Goal: Task Accomplishment & Management: Manage account settings

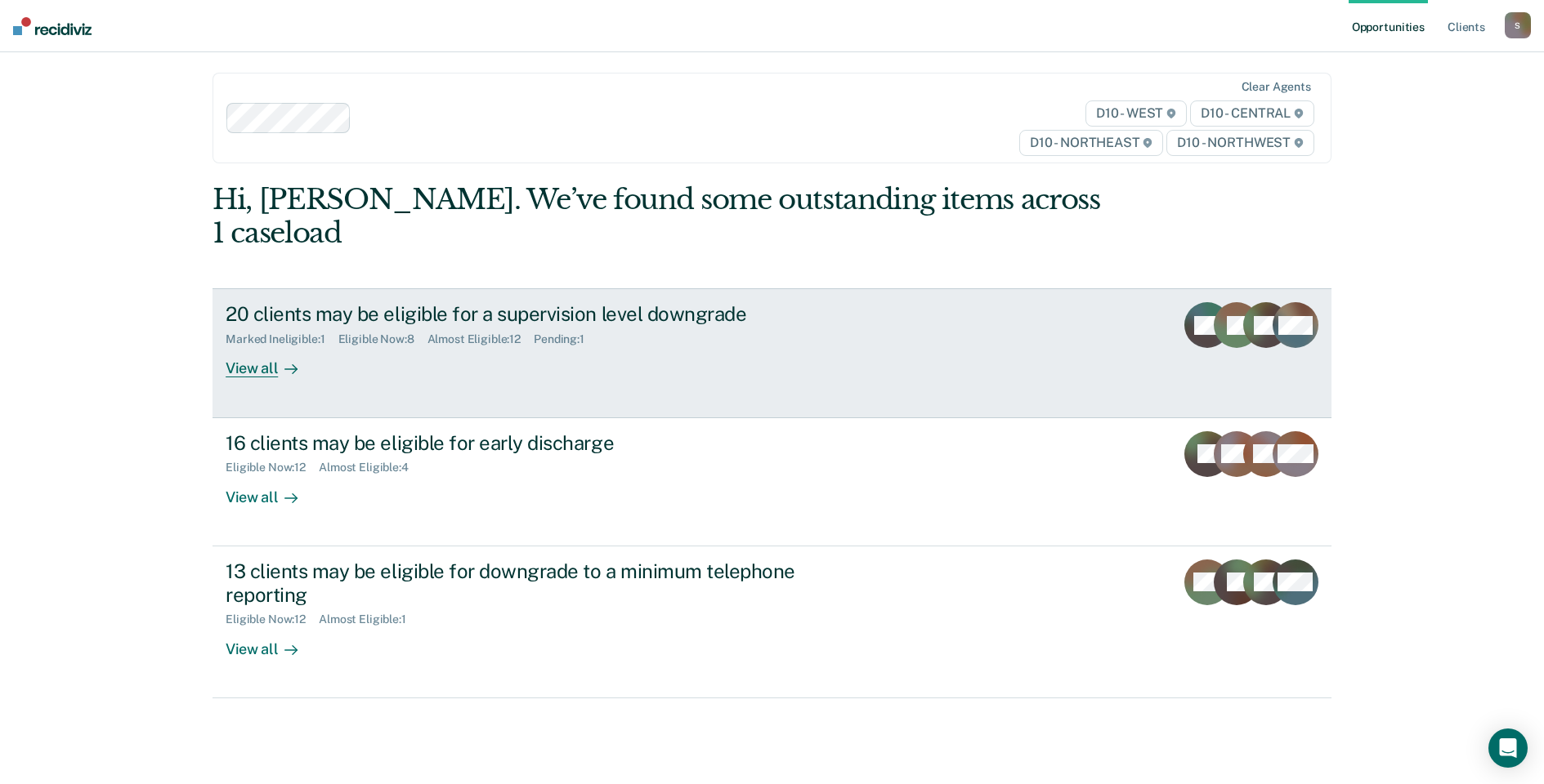
scroll to position [130, 0]
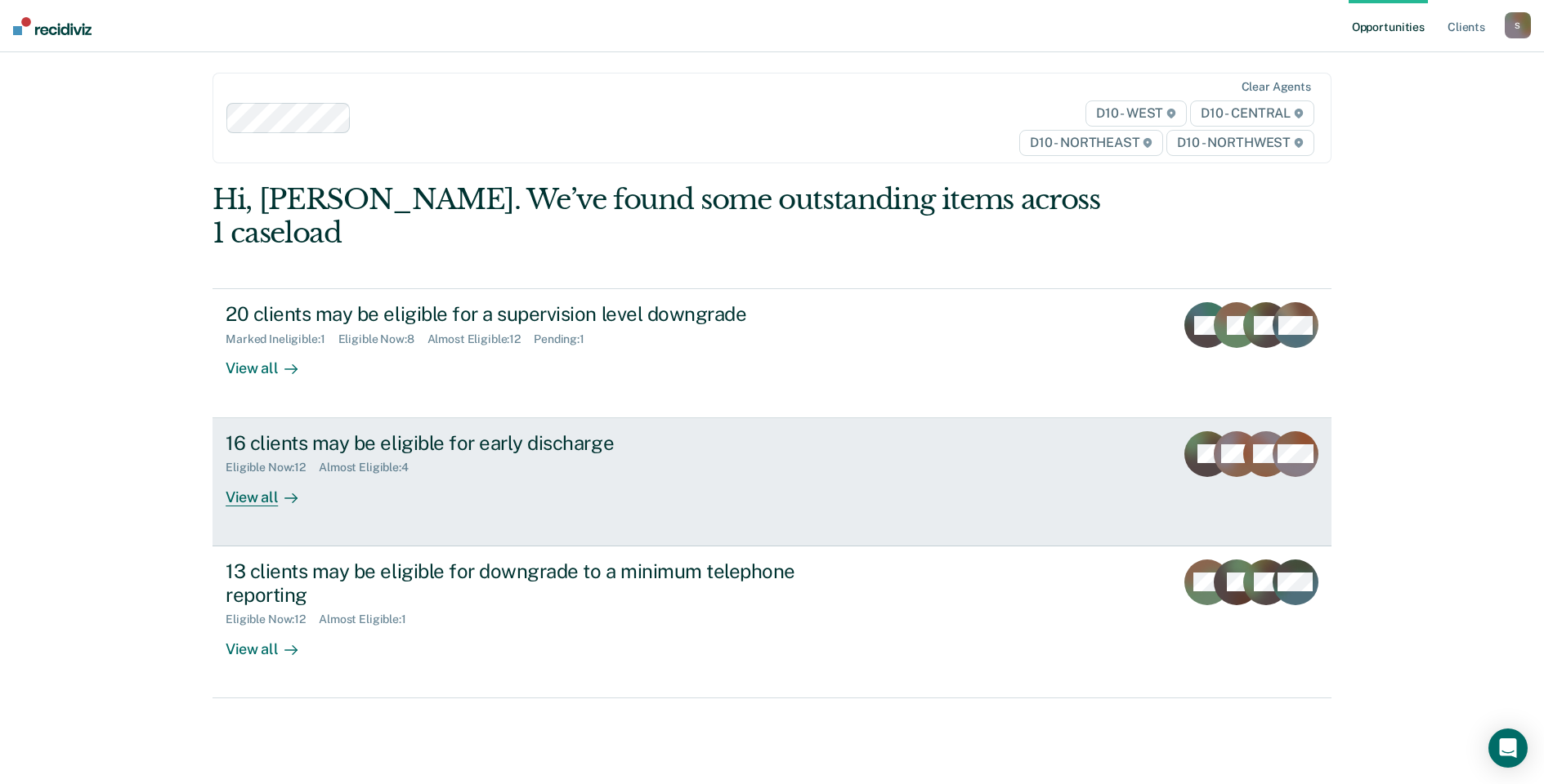
click at [263, 507] on div "View all" at bounding box center [272, 490] width 92 height 32
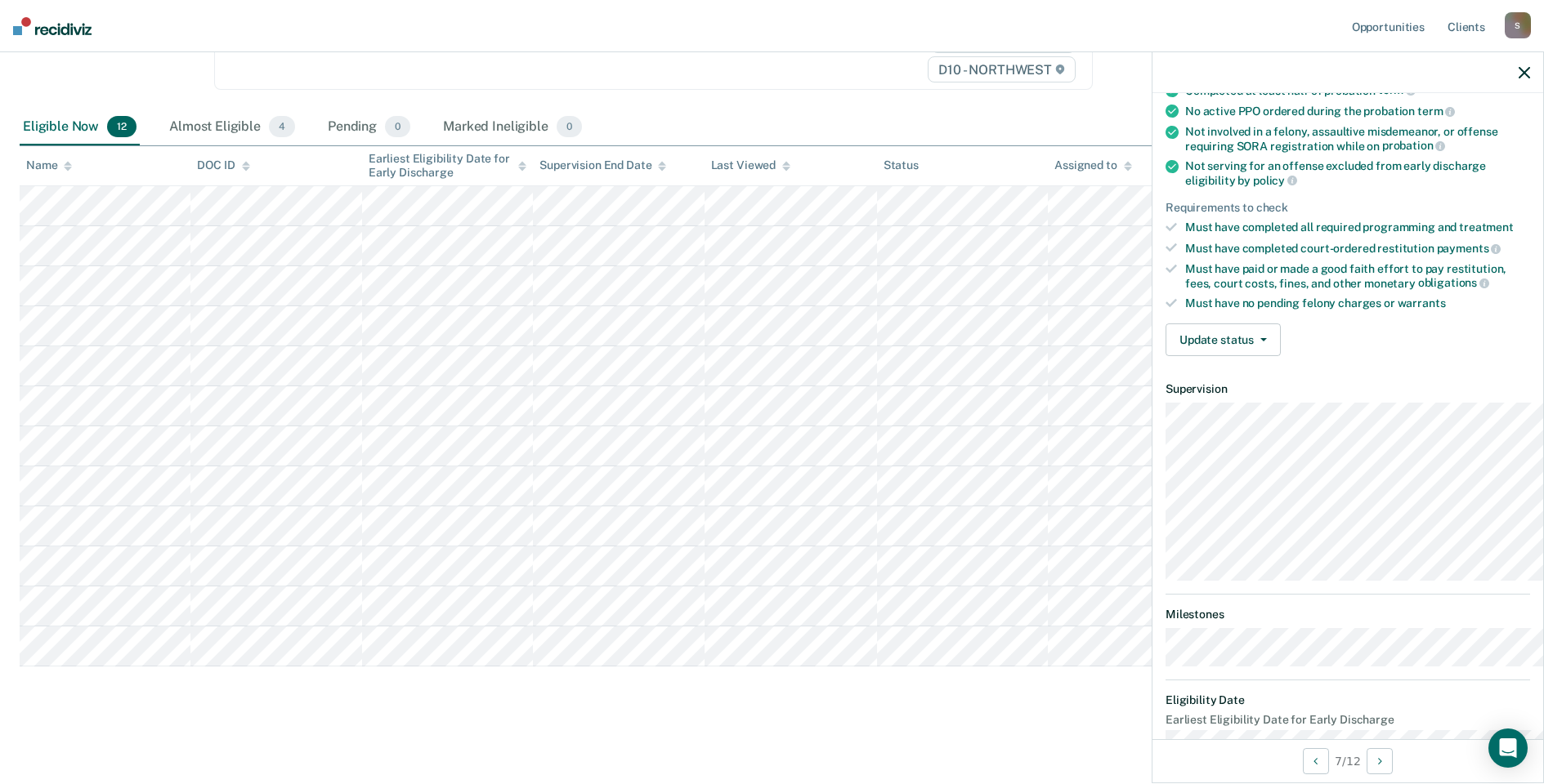
scroll to position [245, 0]
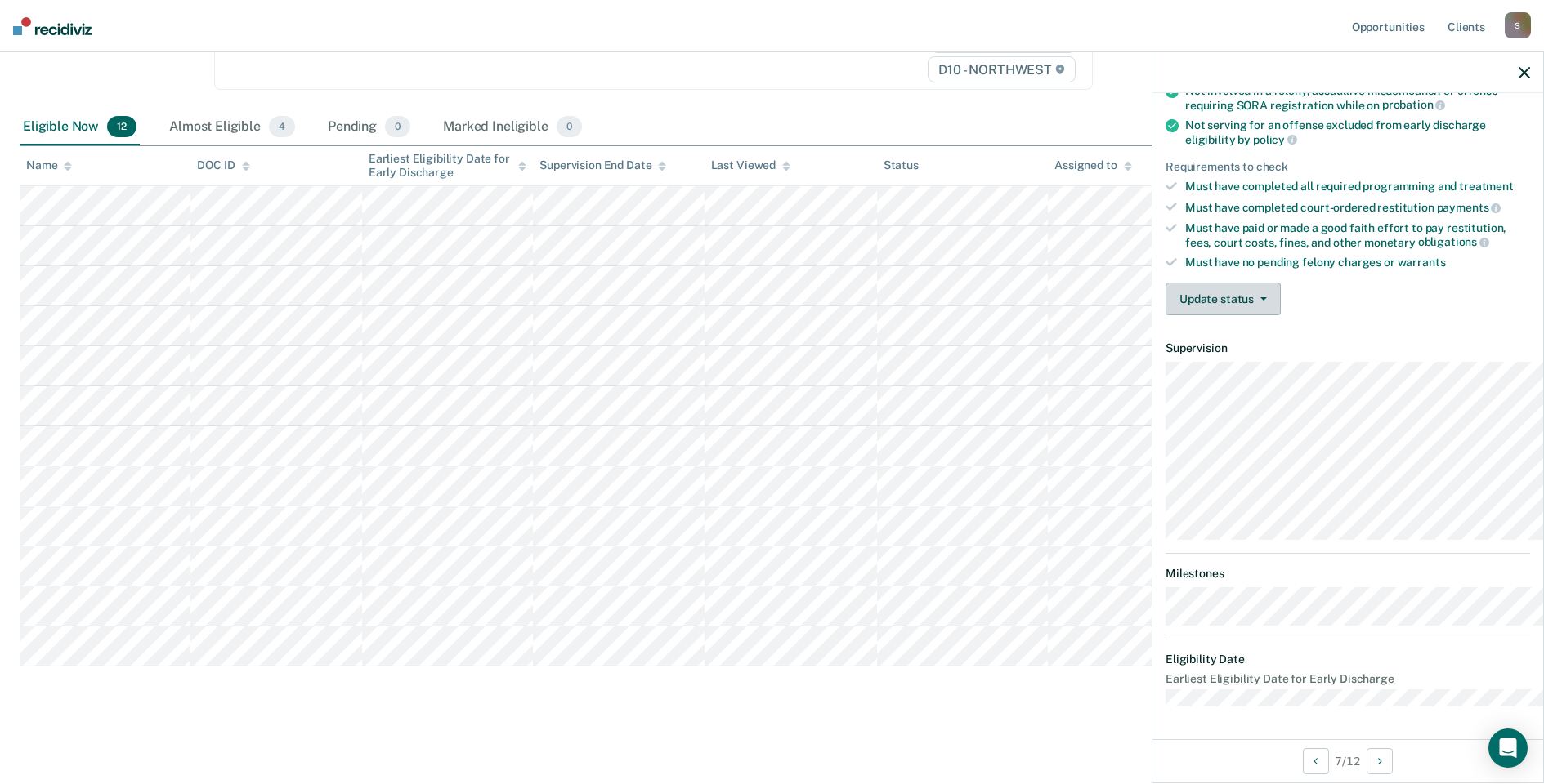
click at [1169, 316] on button "Update status" at bounding box center [1223, 299] width 115 height 33
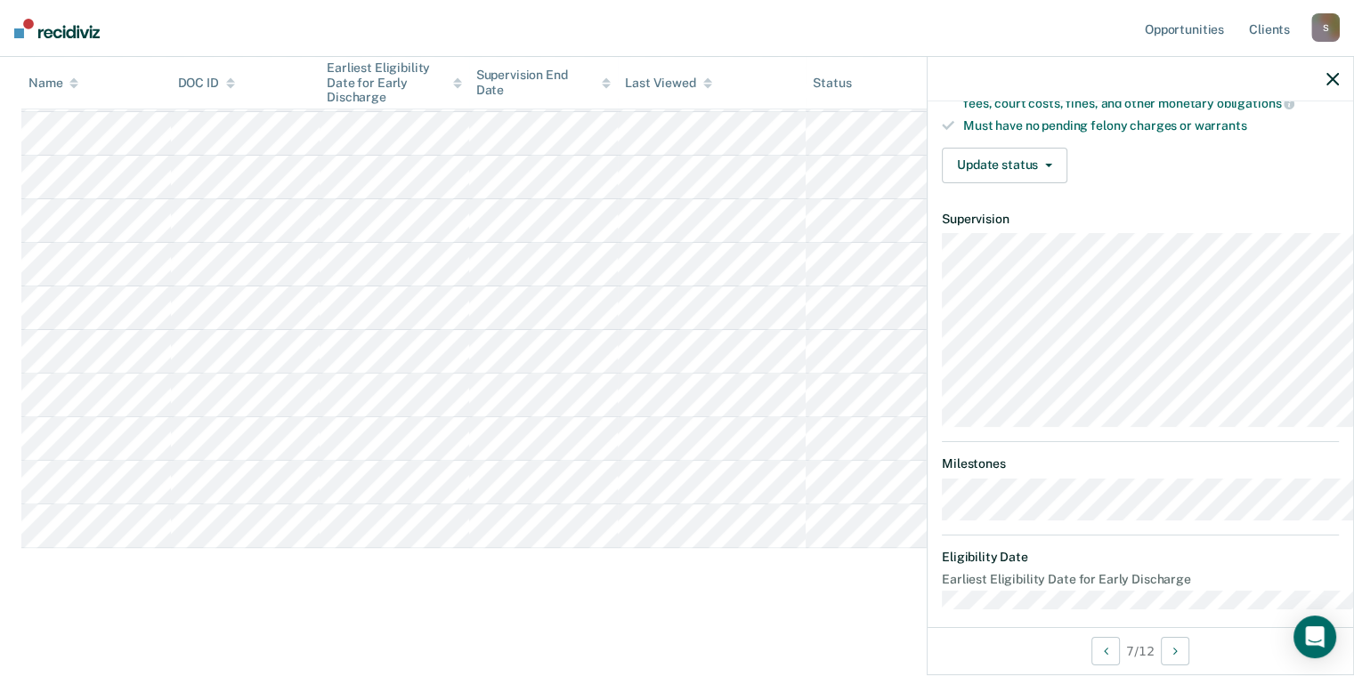
scroll to position [566, 0]
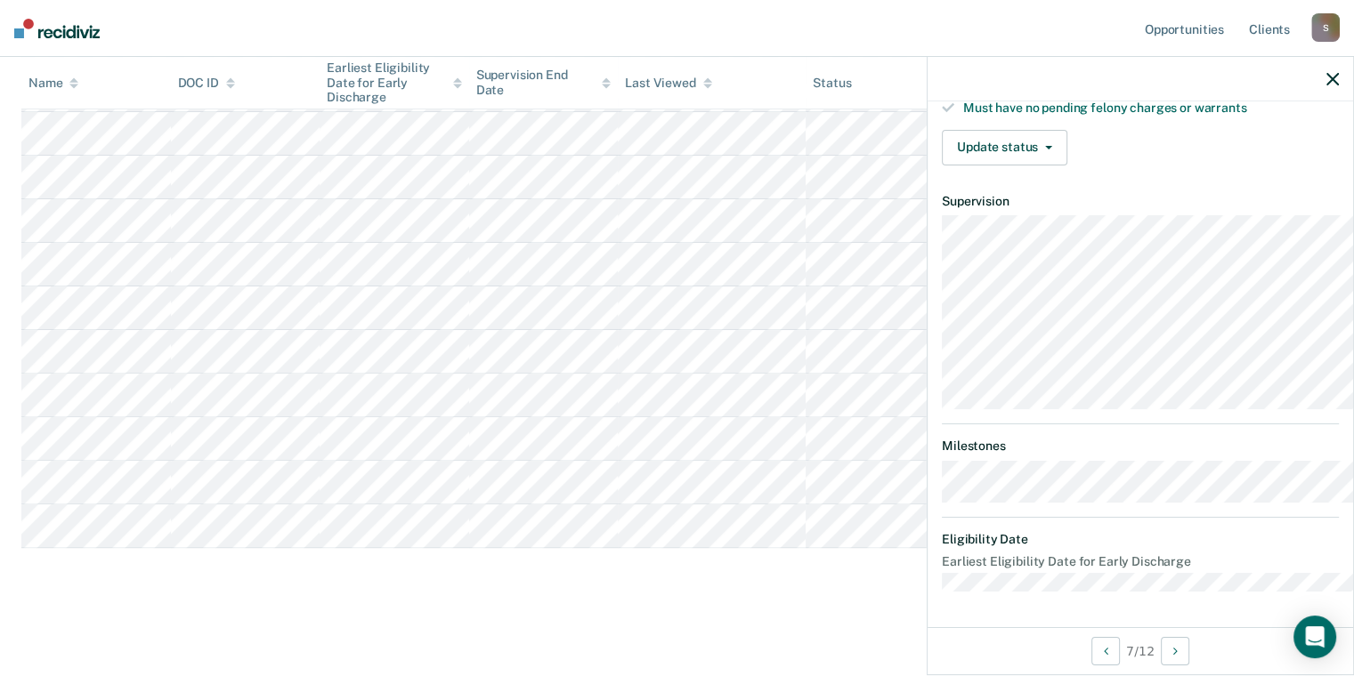
click at [1326, 85] on icon "button" at bounding box center [1332, 79] width 12 height 12
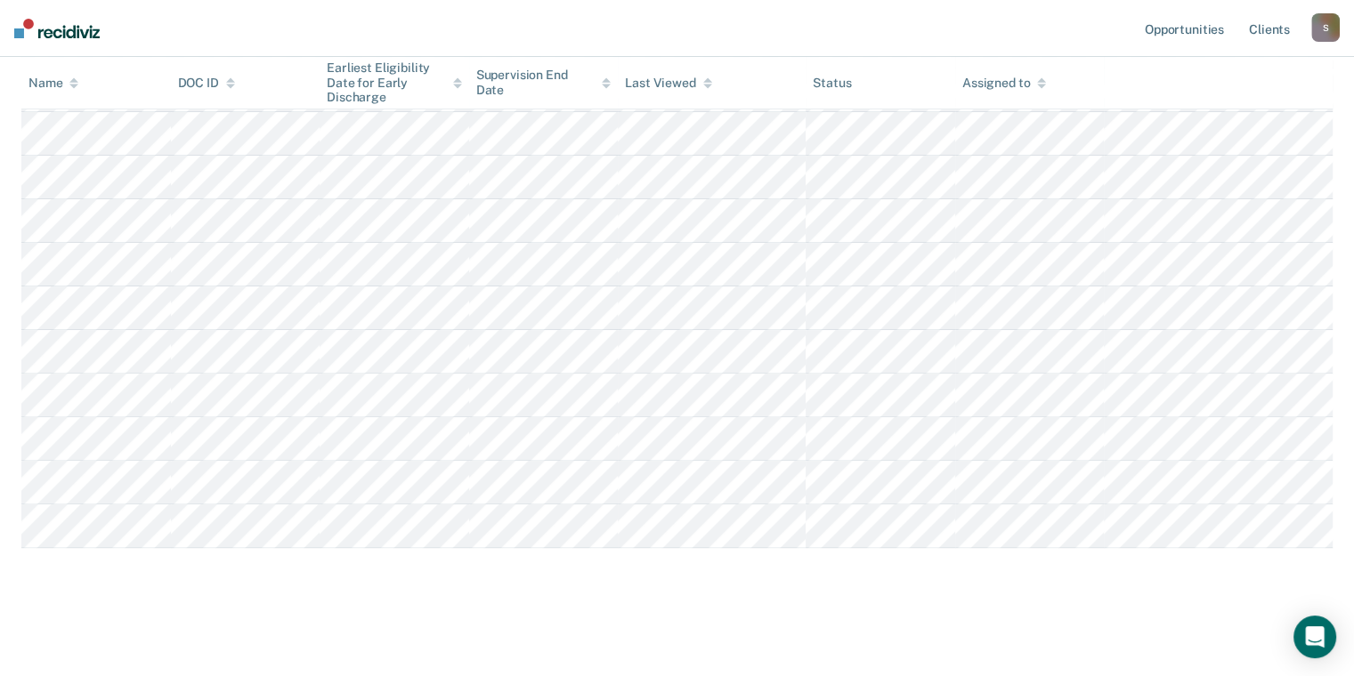
scroll to position [712, 0]
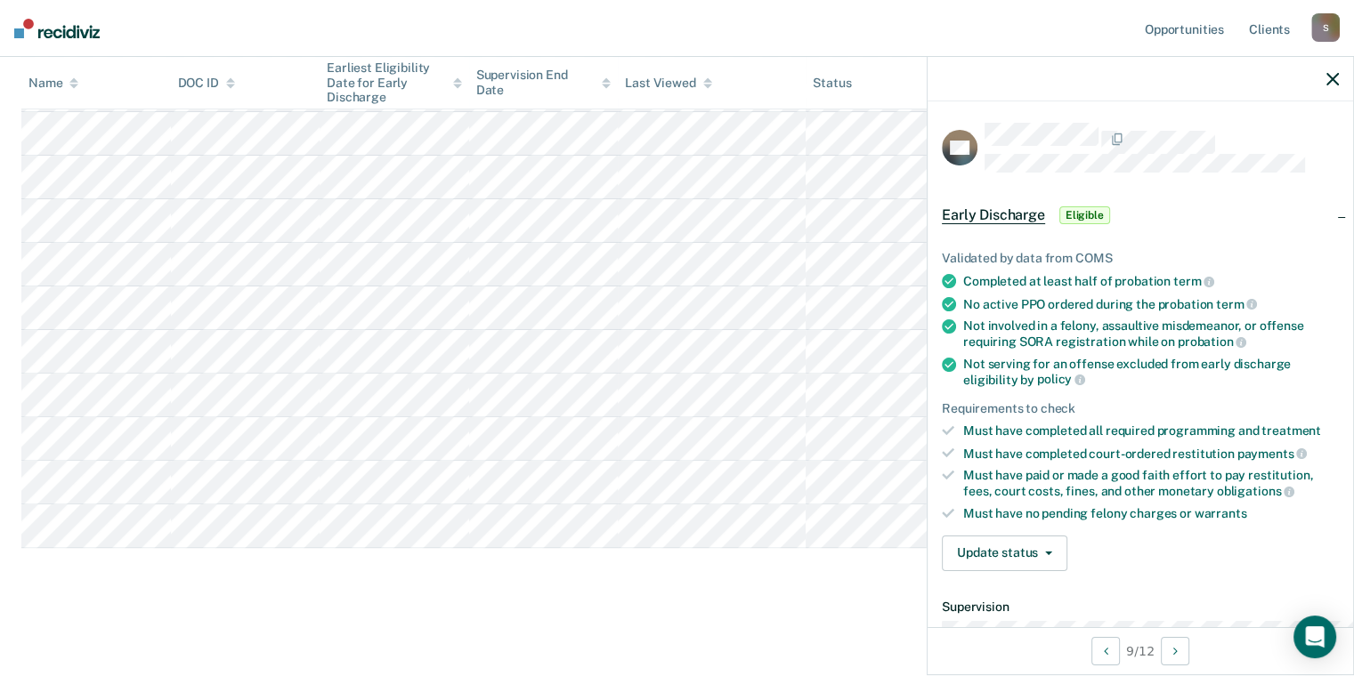
click at [1059, 224] on span "Eligible" at bounding box center [1084, 215] width 51 height 18
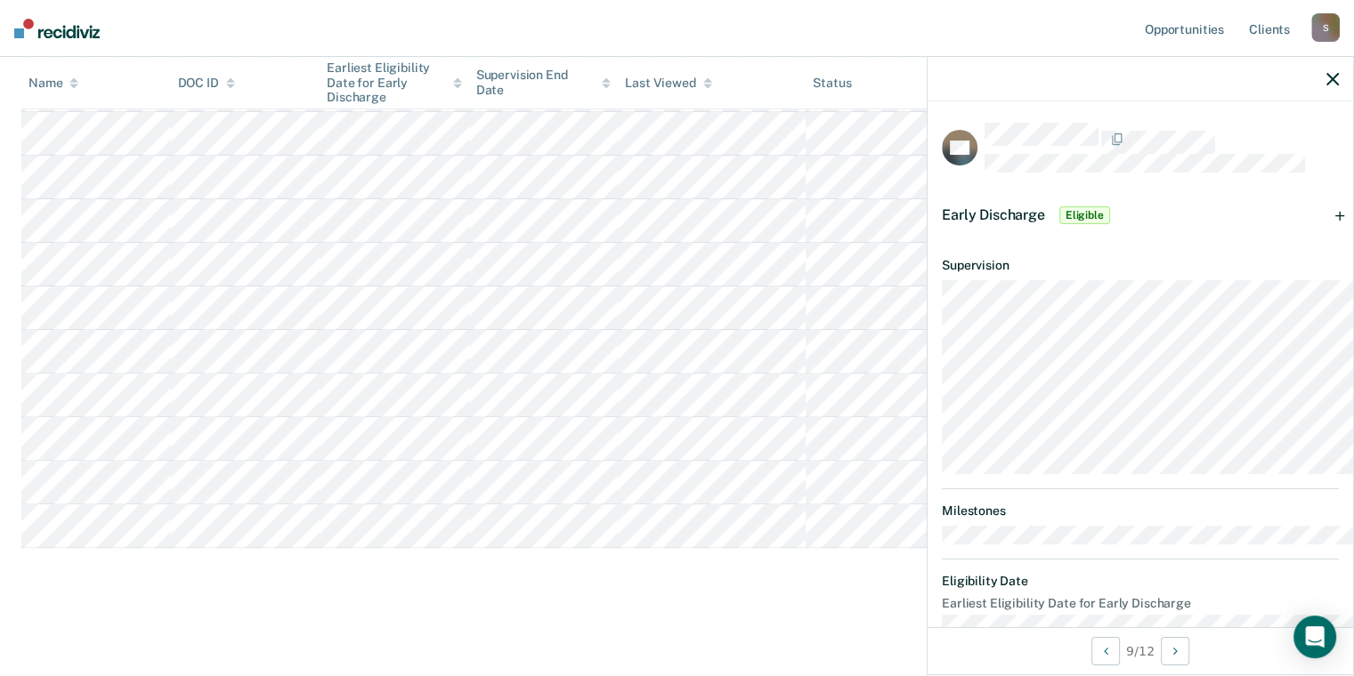
scroll to position [130, 0]
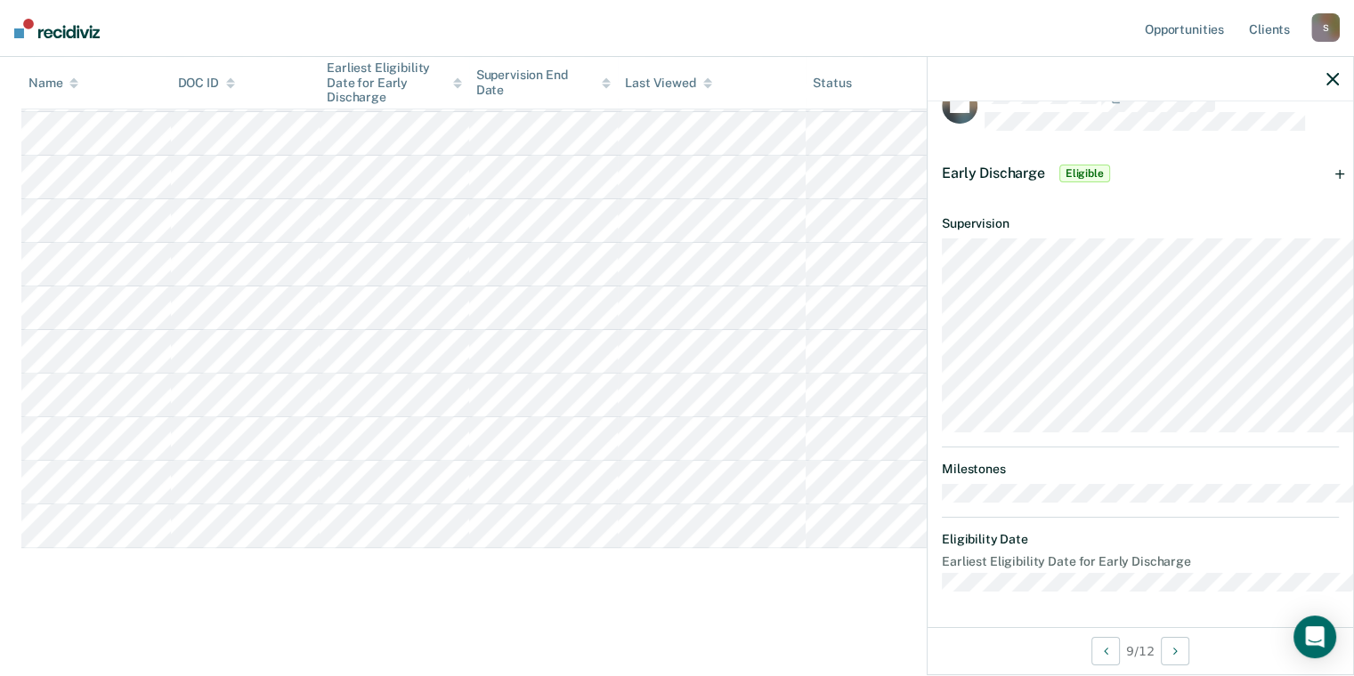
click at [1326, 85] on icon "button" at bounding box center [1332, 79] width 12 height 12
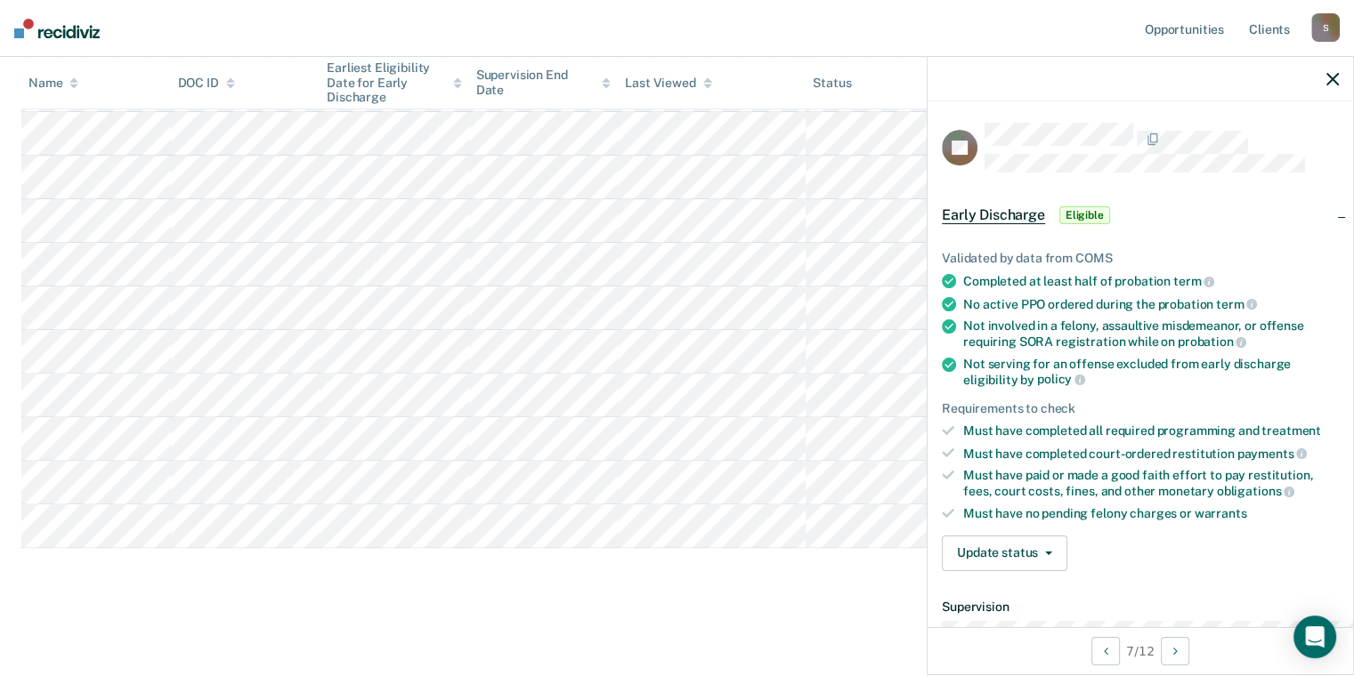
click at [1059, 224] on span "Eligible" at bounding box center [1084, 215] width 51 height 18
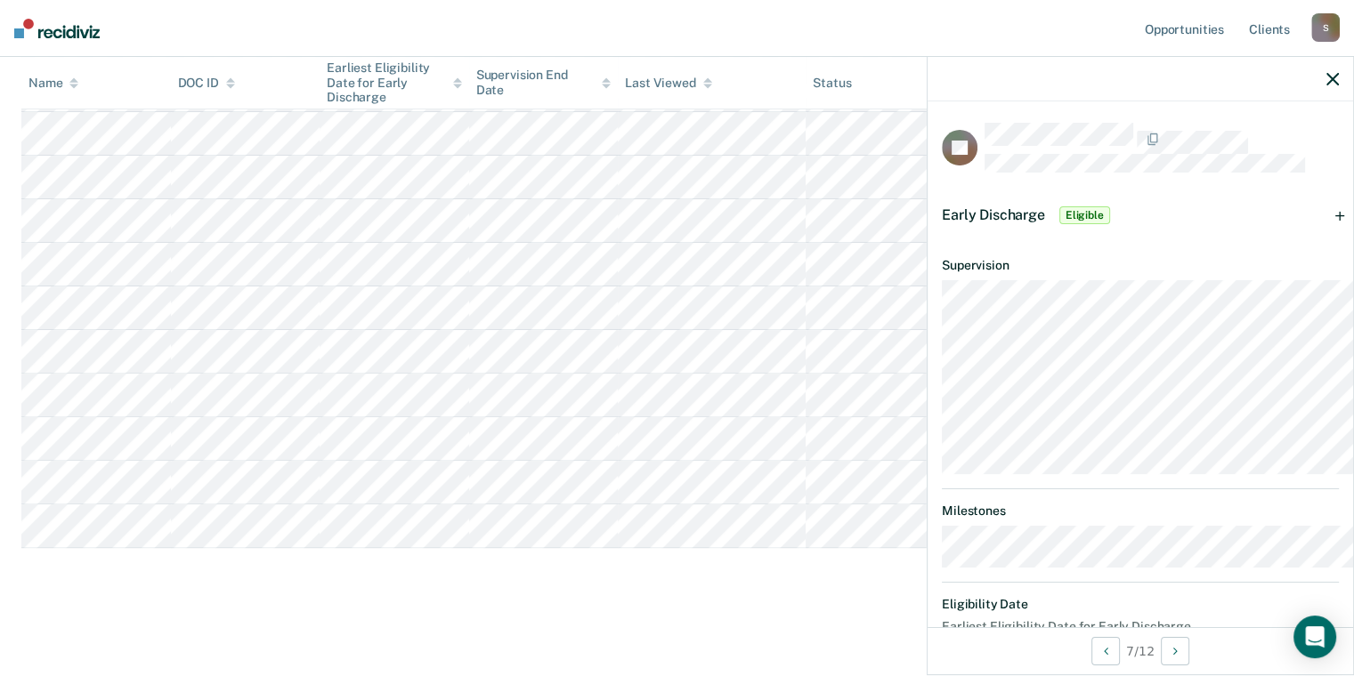
click at [1328, 85] on icon "button" at bounding box center [1332, 79] width 12 height 12
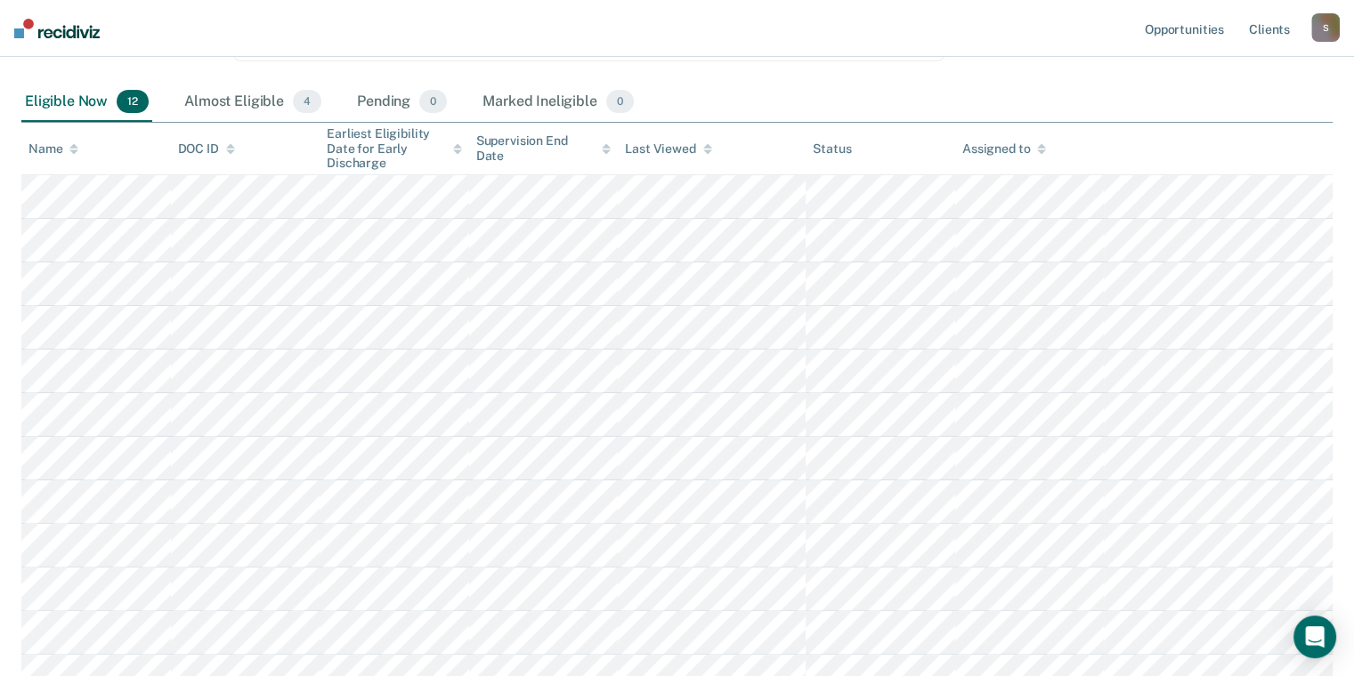
scroll to position [215, 0]
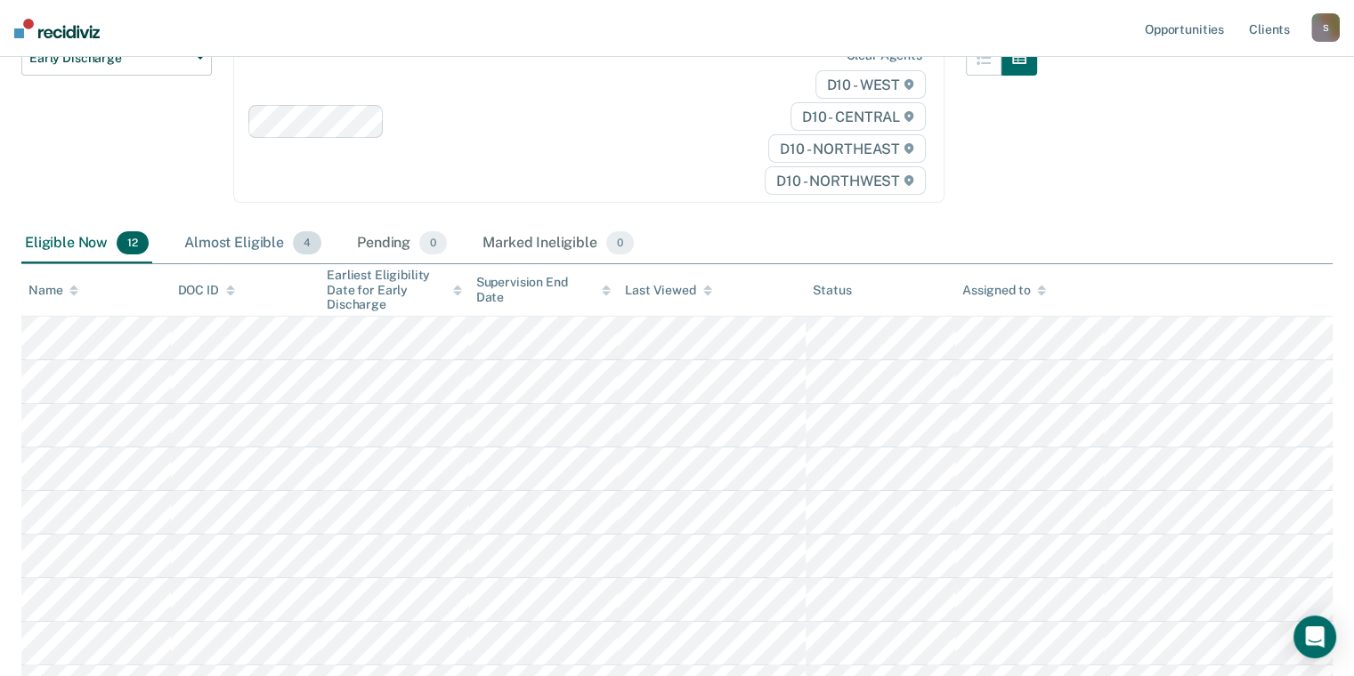
click at [319, 263] on div "Almost Eligible 4" at bounding box center [253, 243] width 144 height 39
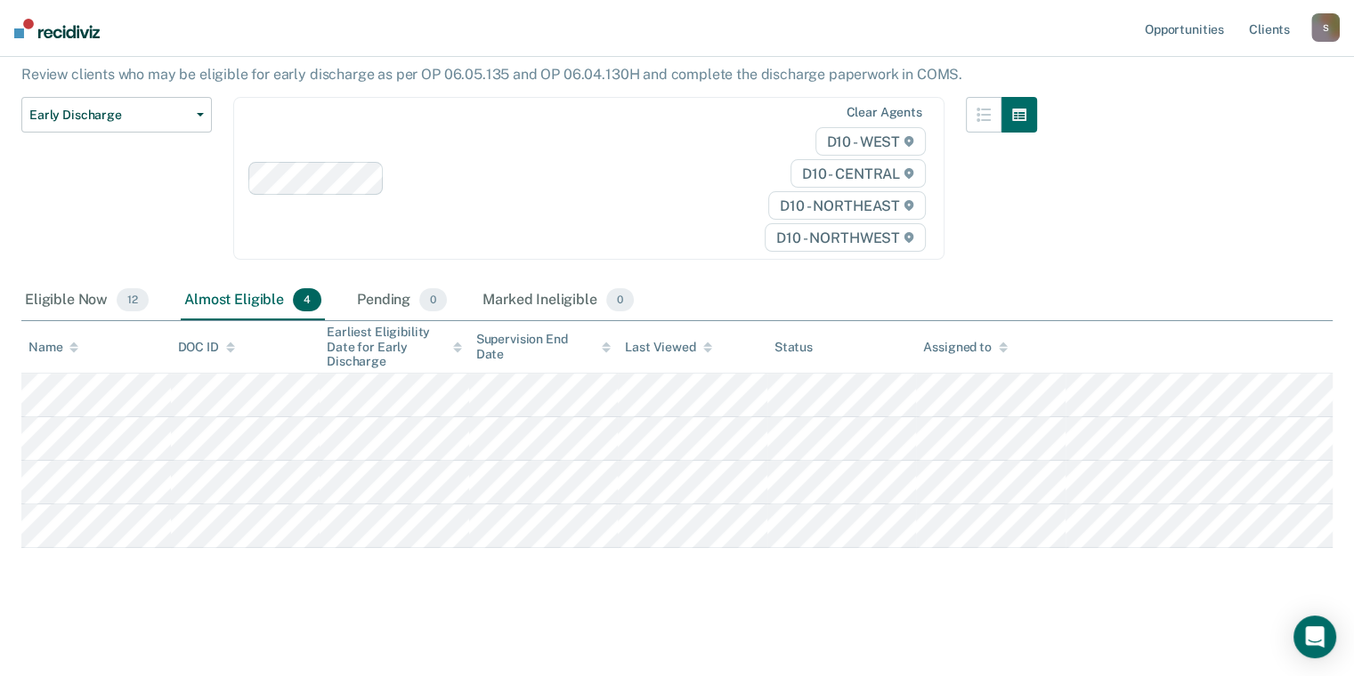
scroll to position [374, 0]
click at [107, 281] on div "Eligible Now 12" at bounding box center [86, 300] width 131 height 39
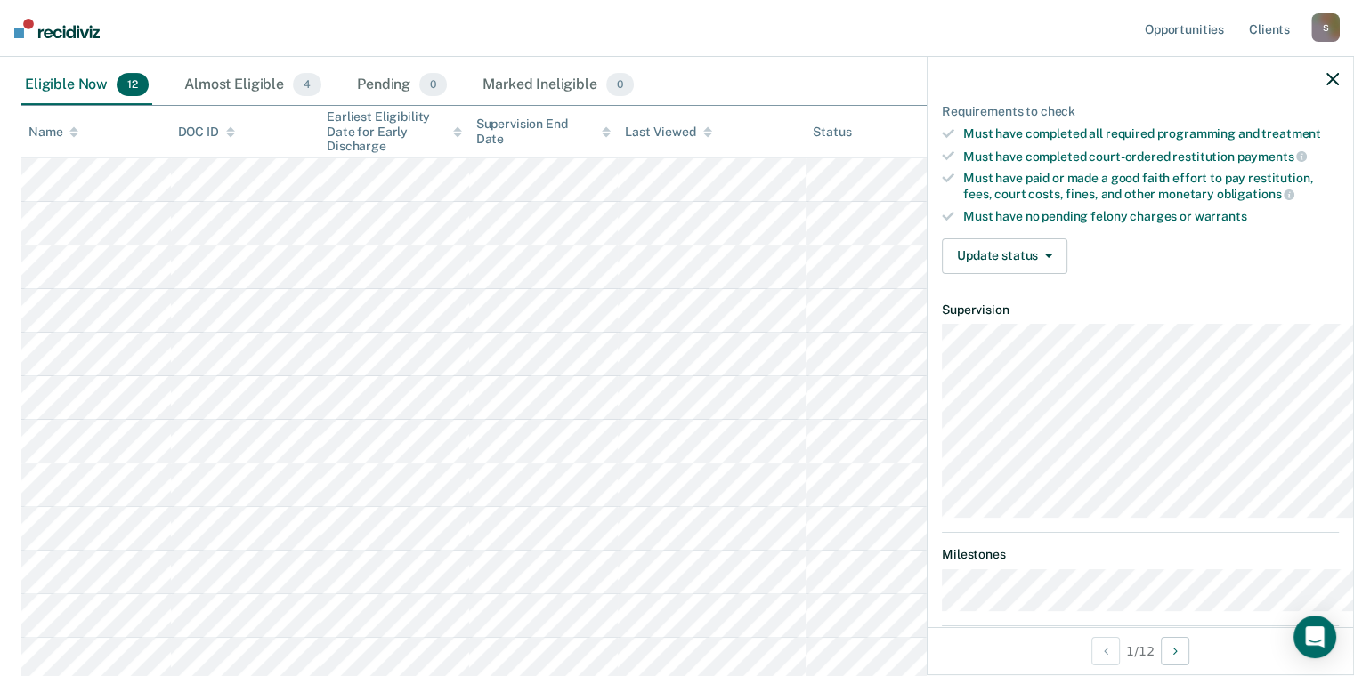
scroll to position [267, 0]
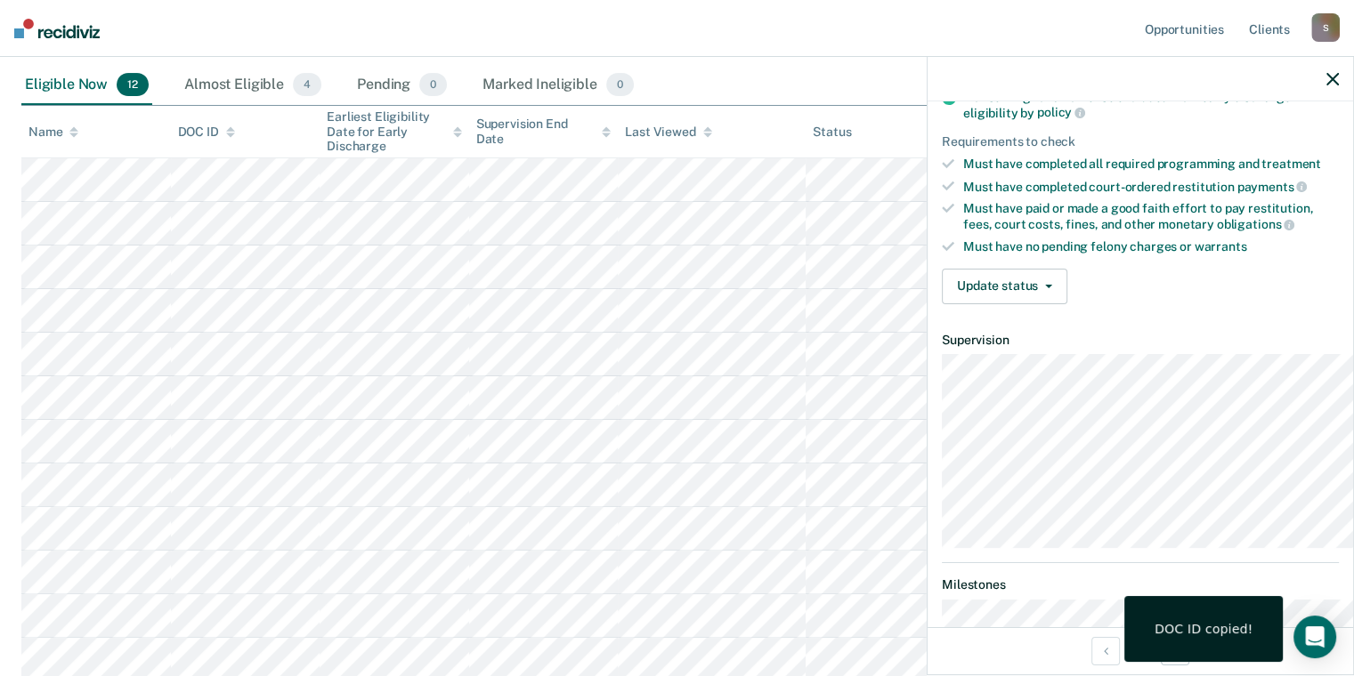
click at [1329, 85] on icon "button" at bounding box center [1332, 79] width 12 height 12
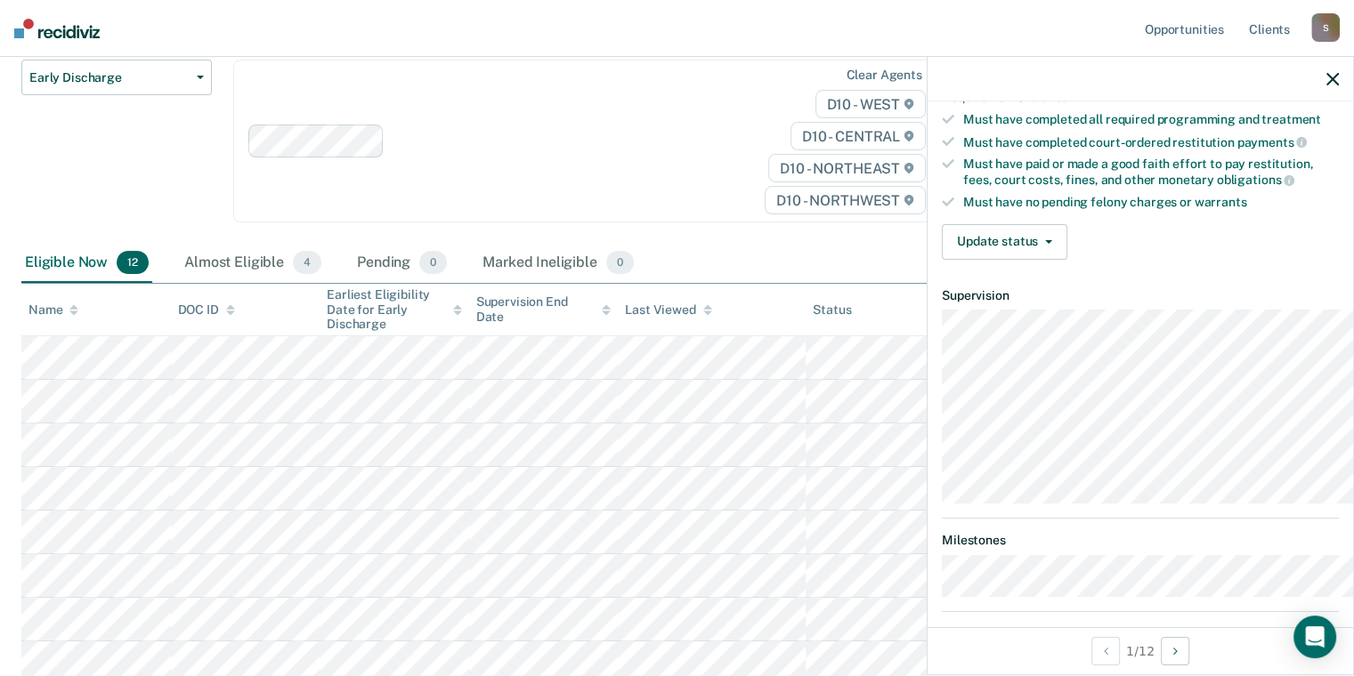
scroll to position [299, 0]
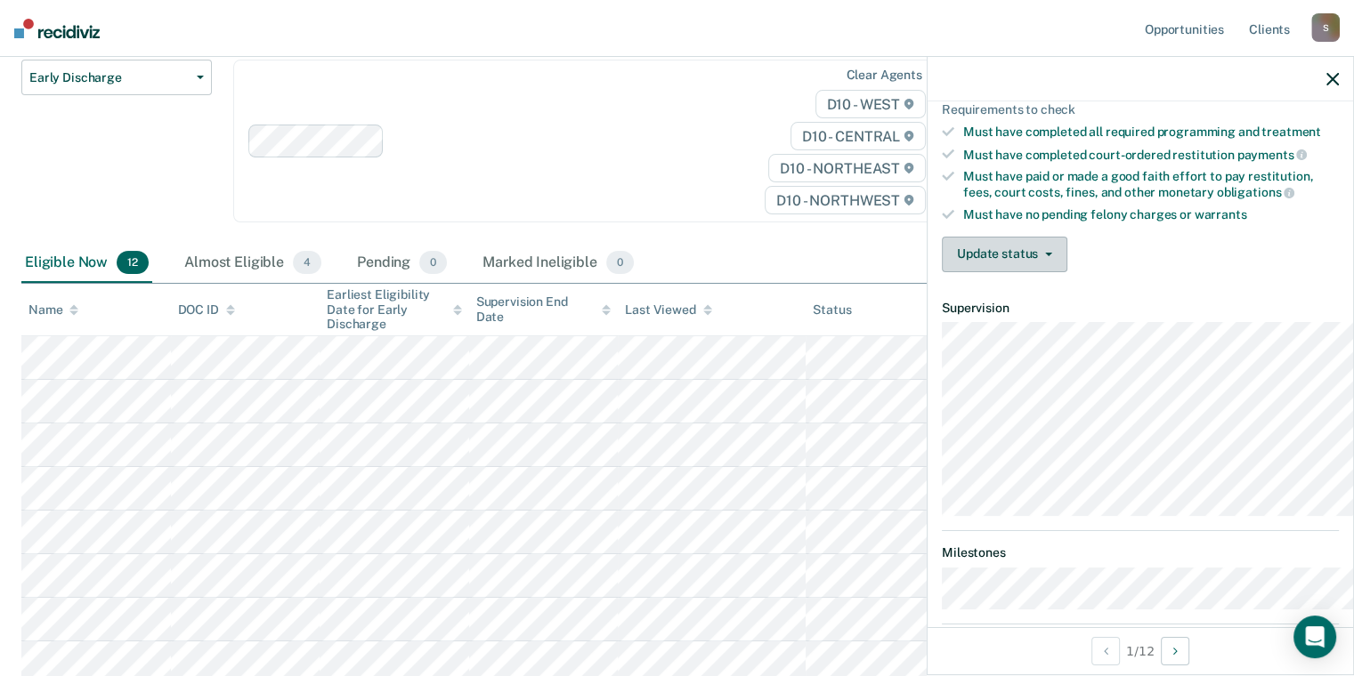
click at [972, 272] on button "Update status" at bounding box center [1004, 255] width 125 height 36
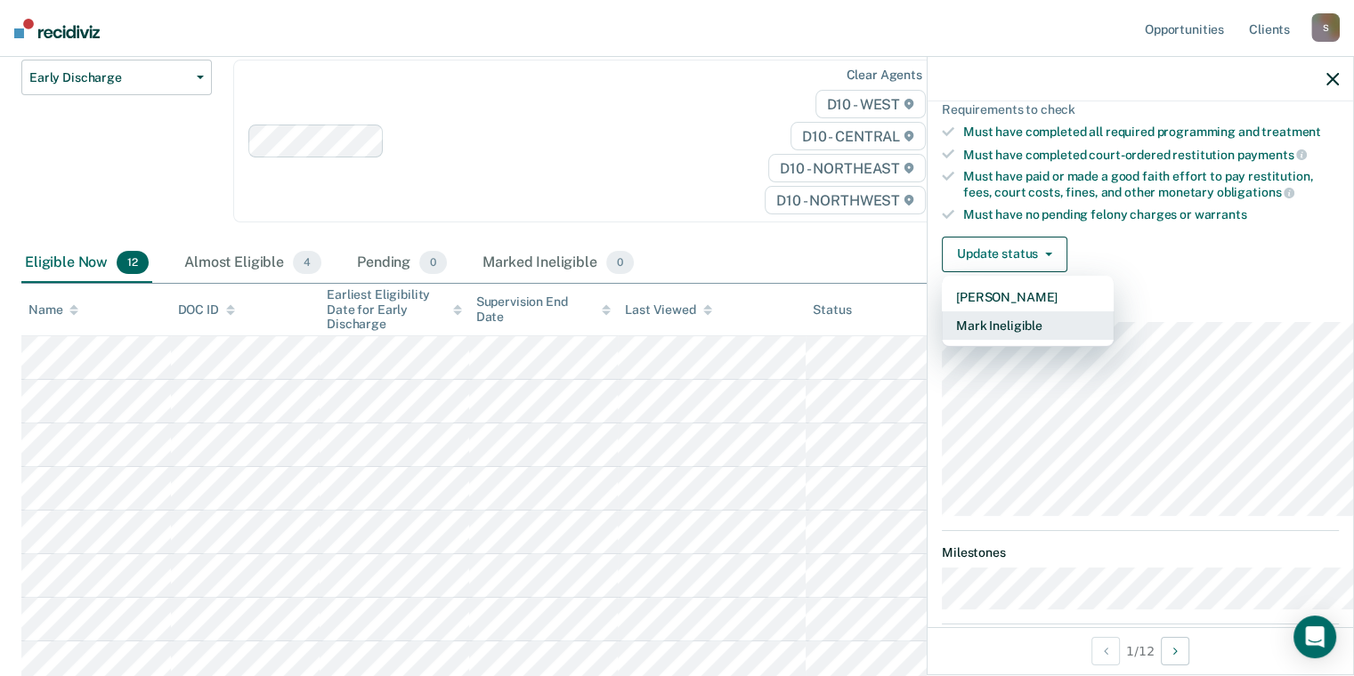
click at [942, 340] on button "Mark Ineligible" at bounding box center [1028, 325] width 172 height 28
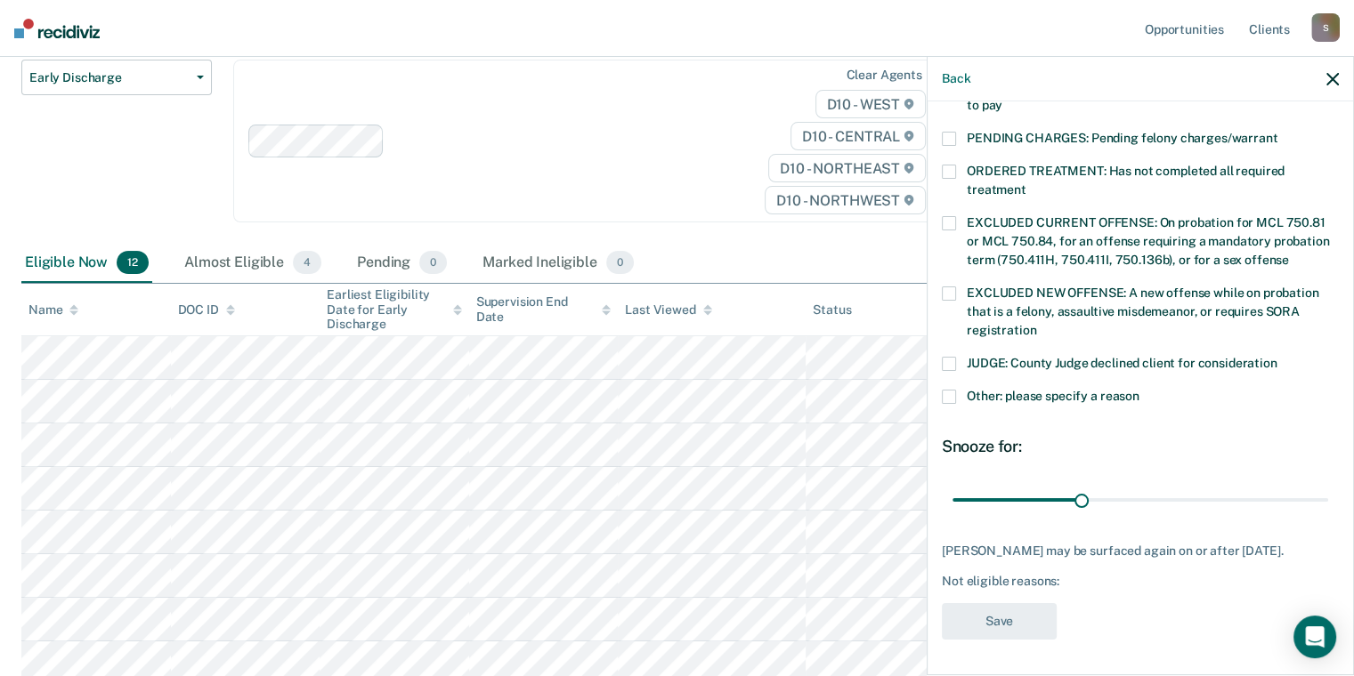
scroll to position [655, 0]
click at [942, 371] on span at bounding box center [949, 364] width 14 height 14
click at [1277, 357] on input "JUDGE: County Judge declined client for consideration" at bounding box center [1277, 357] width 0 height 0
click at [942, 390] on span at bounding box center [949, 397] width 14 height 14
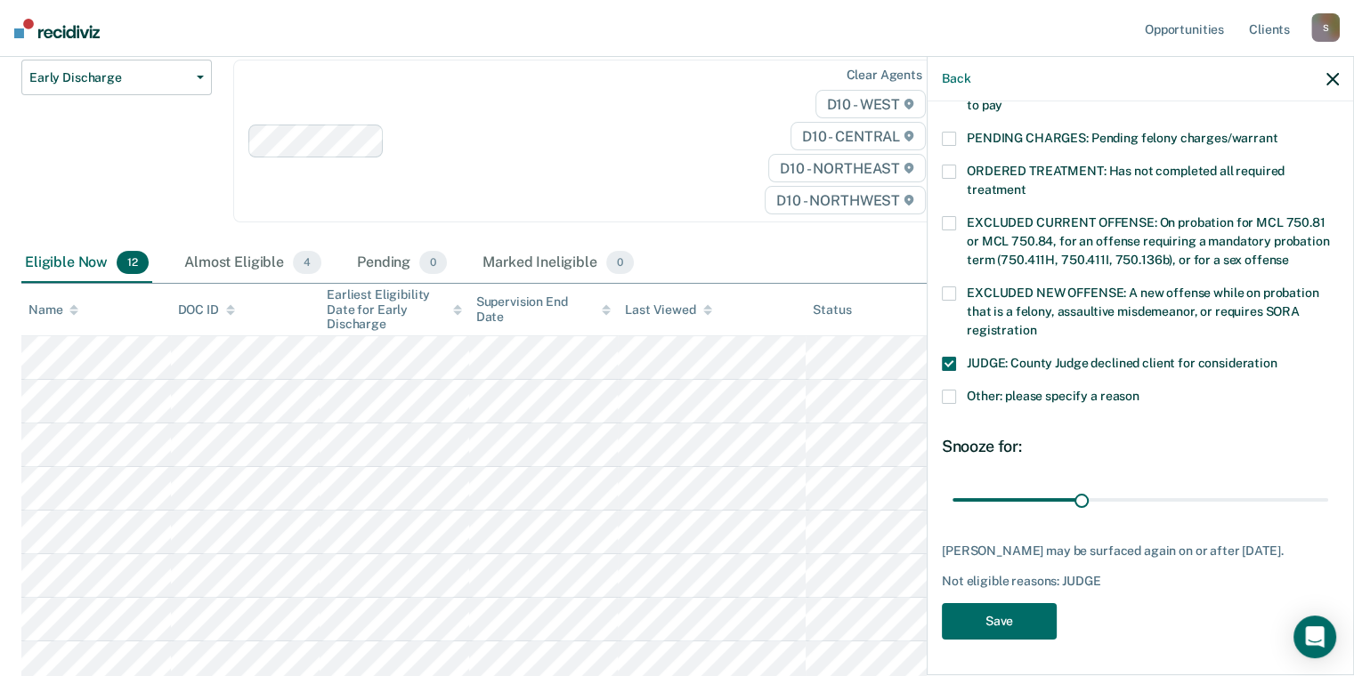
click at [1139, 390] on input "Other: please specify a reason" at bounding box center [1139, 390] width 0 height 0
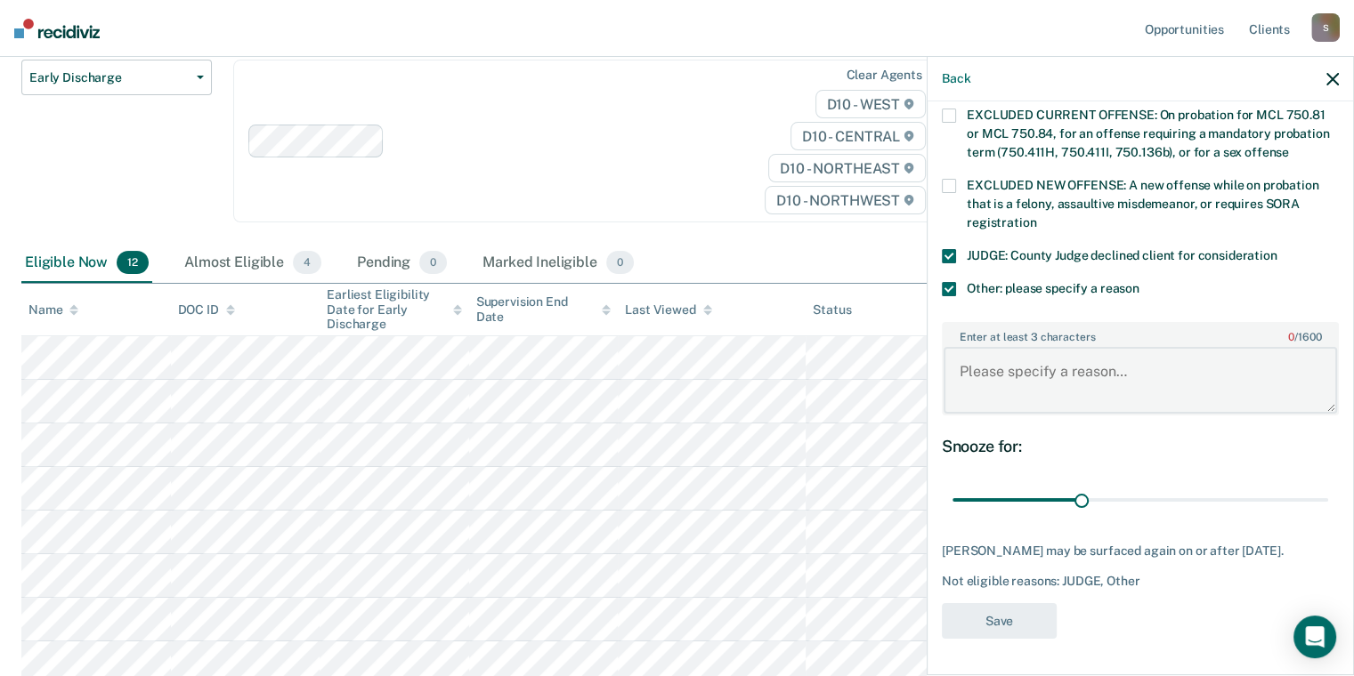
click at [943, 413] on textarea "Enter at least 3 characters 0 / 1600" at bounding box center [1139, 380] width 393 height 66
type textarea "P"
click at [1066, 413] on textarea "Discharge submitted" at bounding box center [1139, 380] width 393 height 66
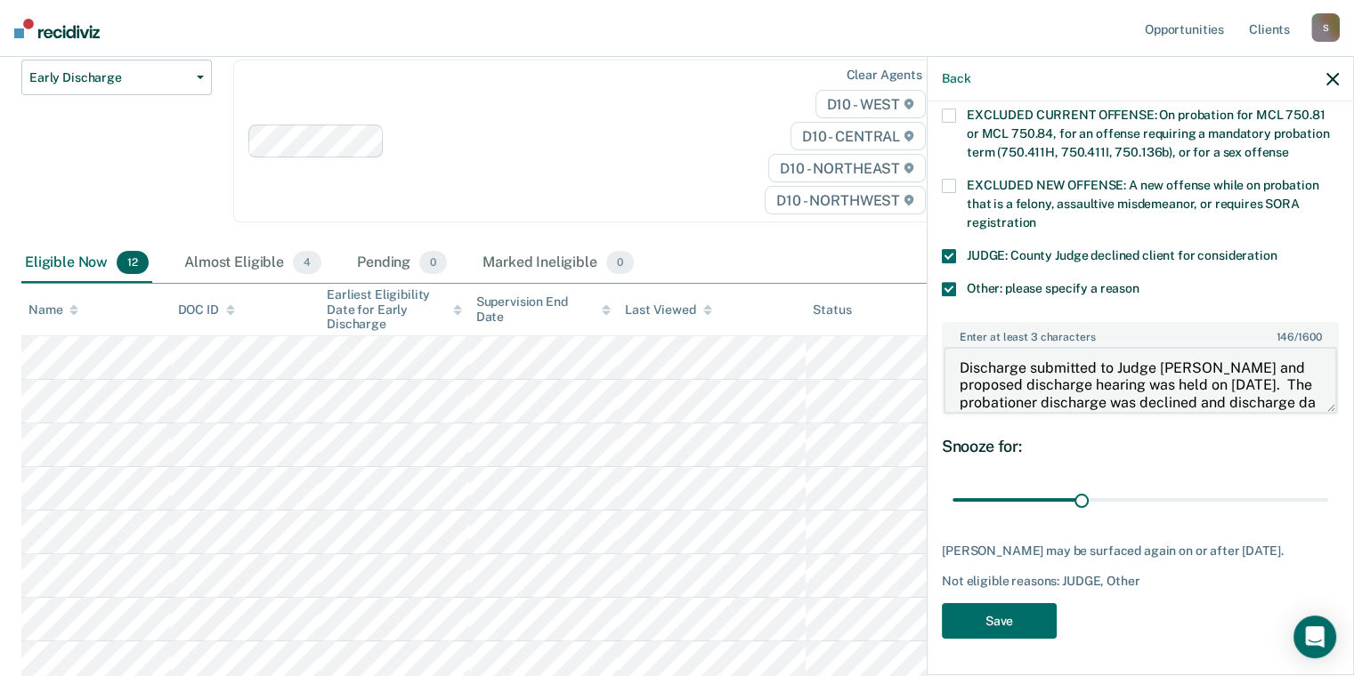
scroll to position [25, 0]
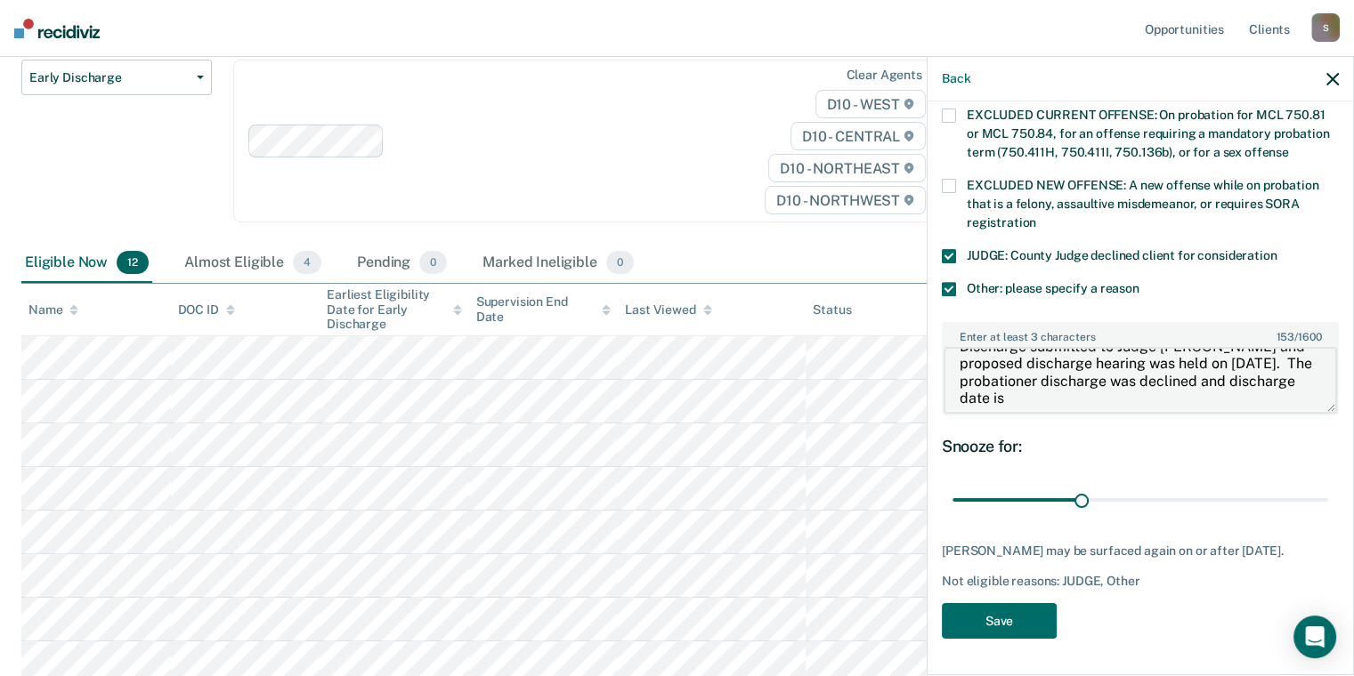
click at [990, 413] on textarea "Discharge submitted to Judge [PERSON_NAME] and proposed discharge hearing was h…" at bounding box center [1139, 380] width 393 height 66
type textarea "Discharge submitted to Judge [PERSON_NAME] and proposed discharge hearing was h…"
click at [942, 623] on button "Save" at bounding box center [999, 621] width 115 height 36
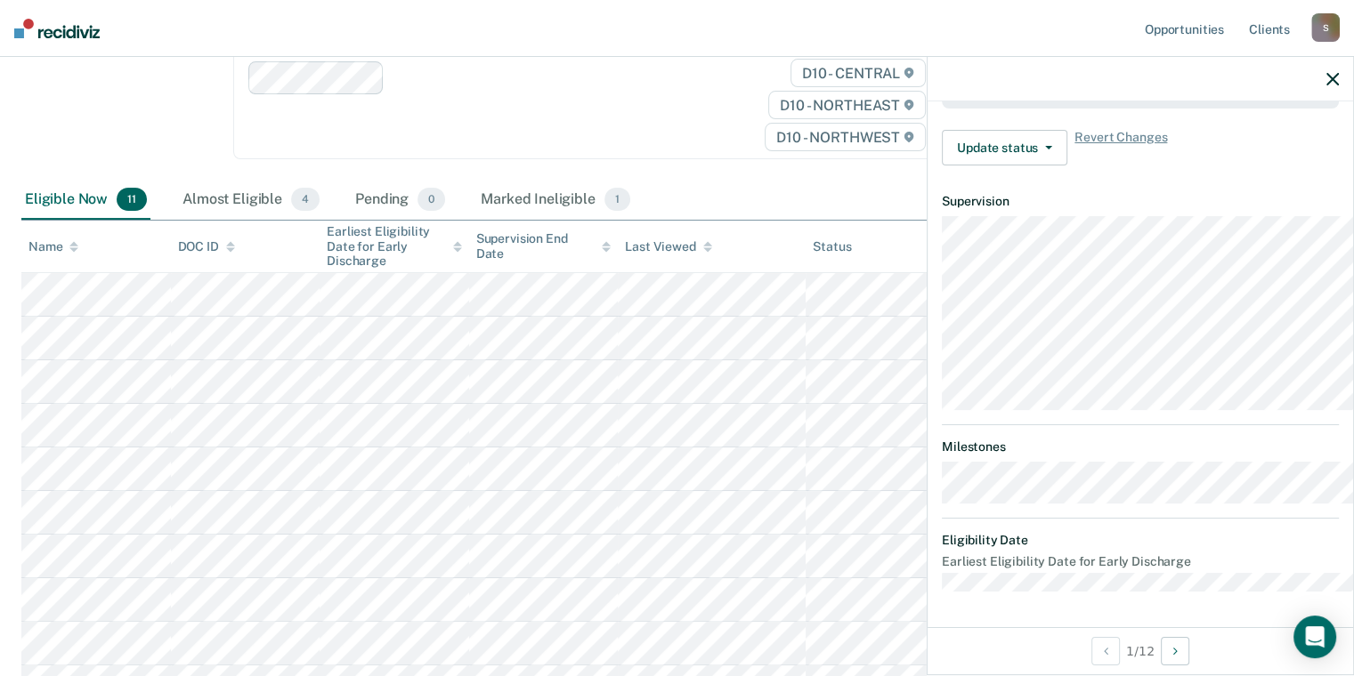
scroll to position [267, 0]
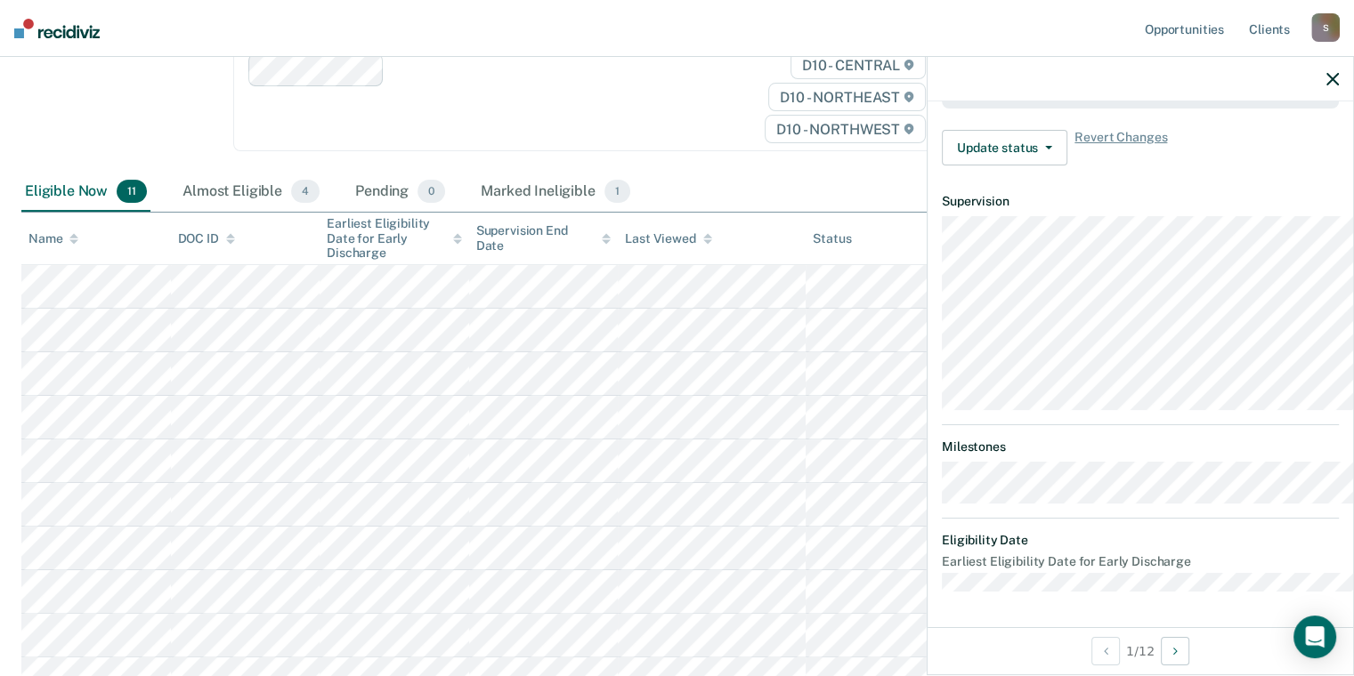
click at [1330, 85] on icon "button" at bounding box center [1332, 79] width 12 height 12
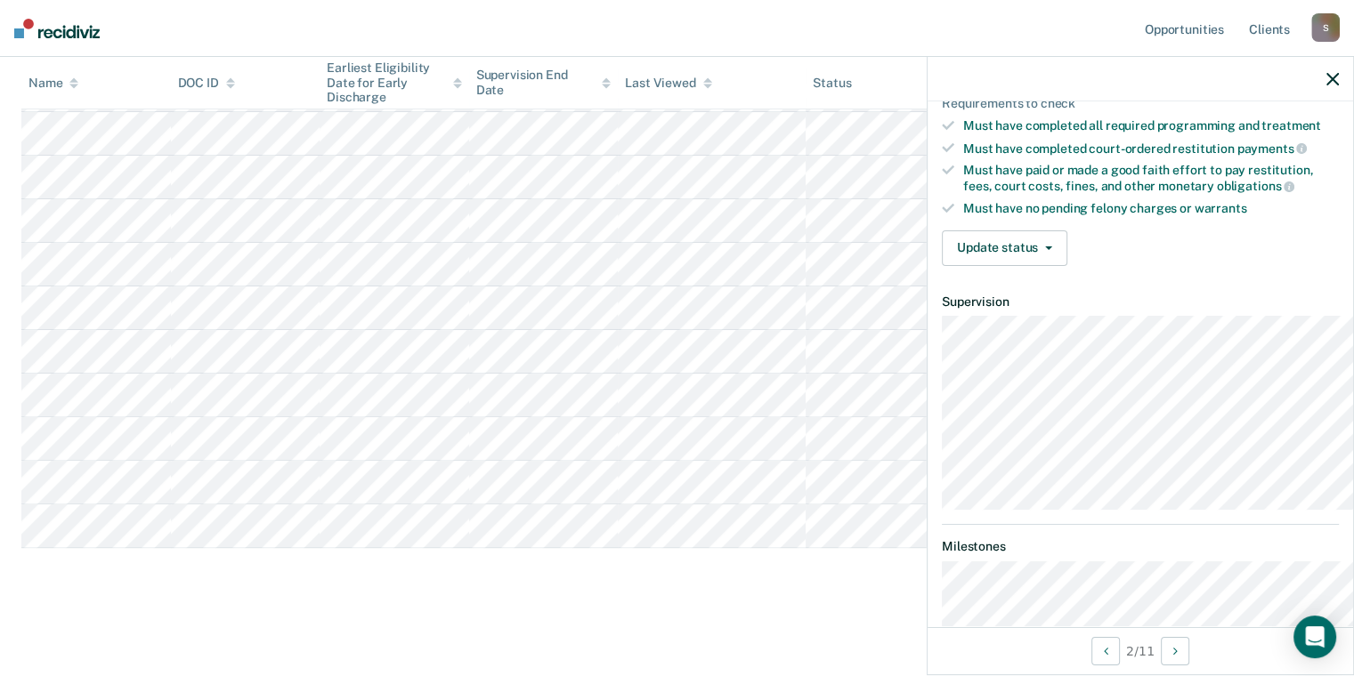
scroll to position [356, 0]
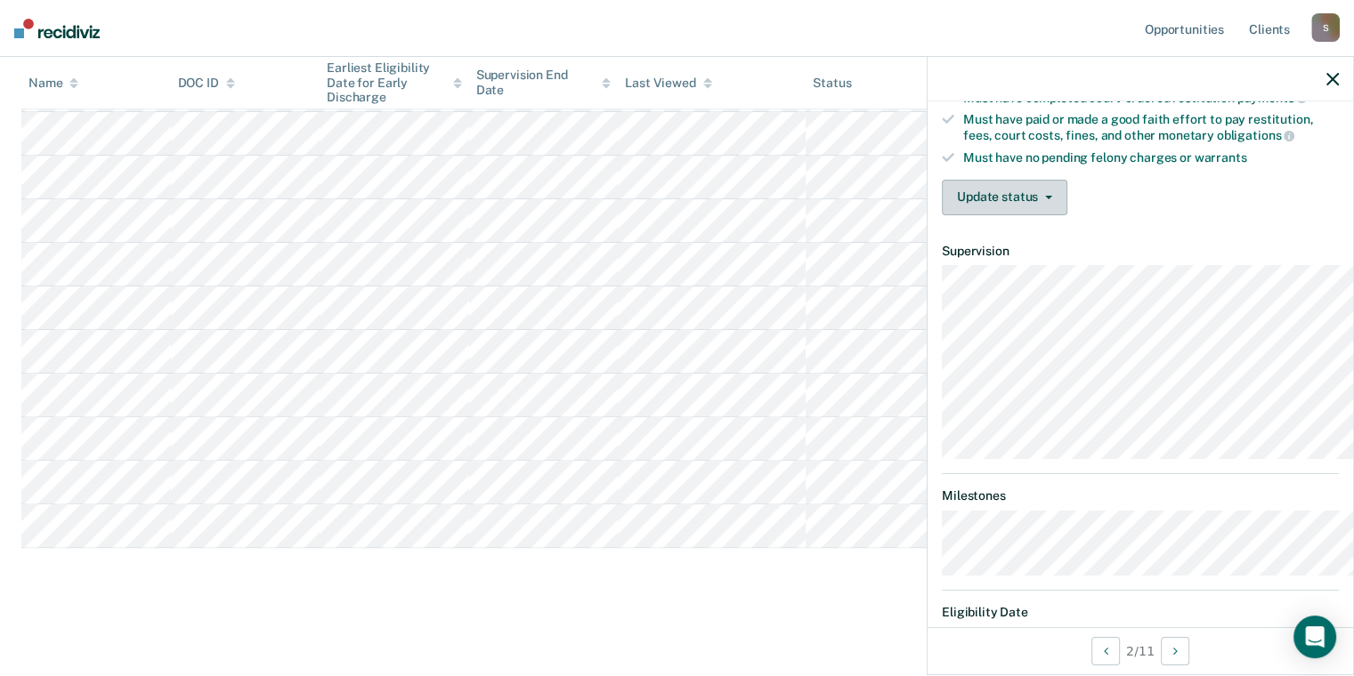
click at [968, 215] on button "Update status" at bounding box center [1004, 198] width 125 height 36
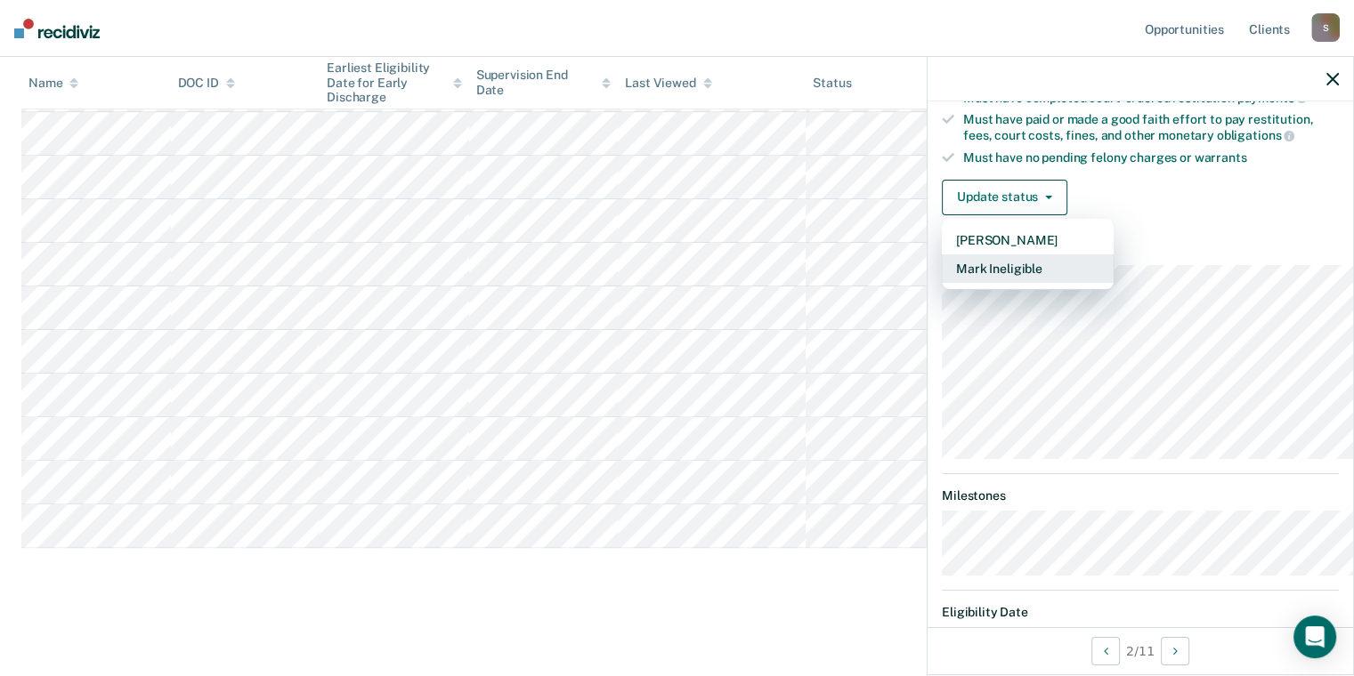
click at [942, 283] on button "Mark Ineligible" at bounding box center [1028, 269] width 172 height 28
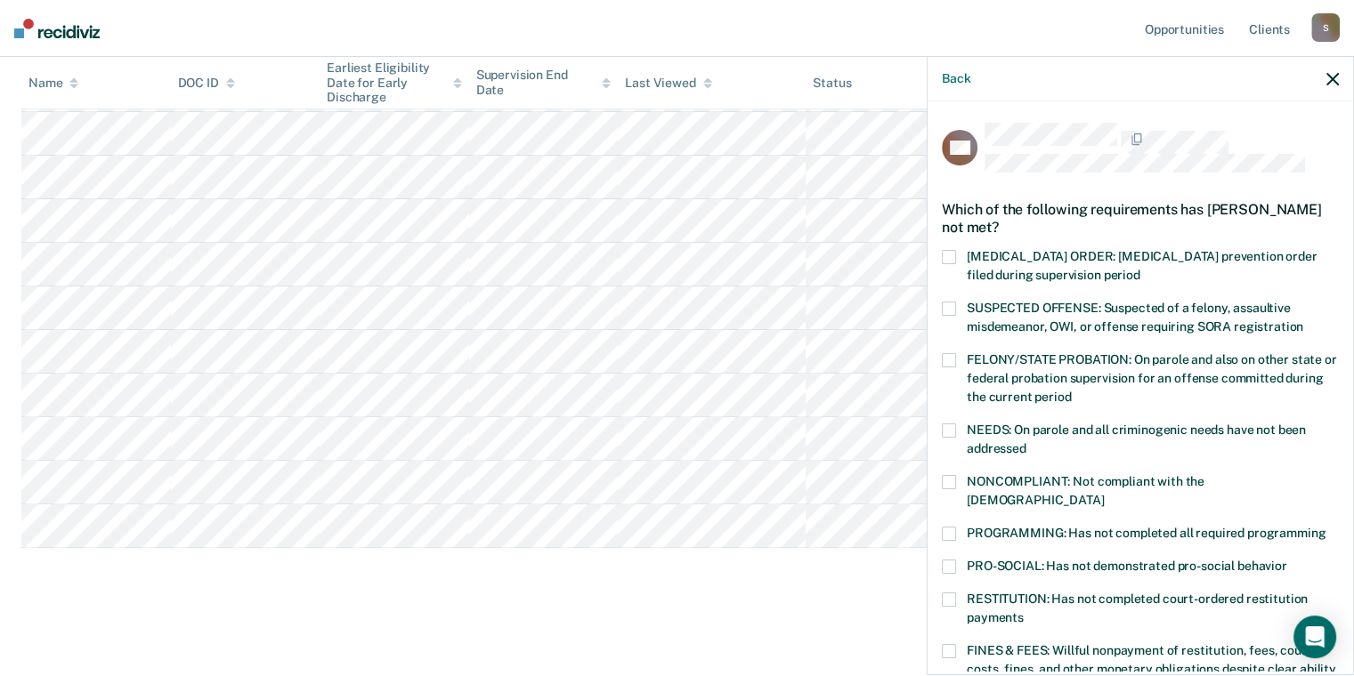
scroll to position [89, 0]
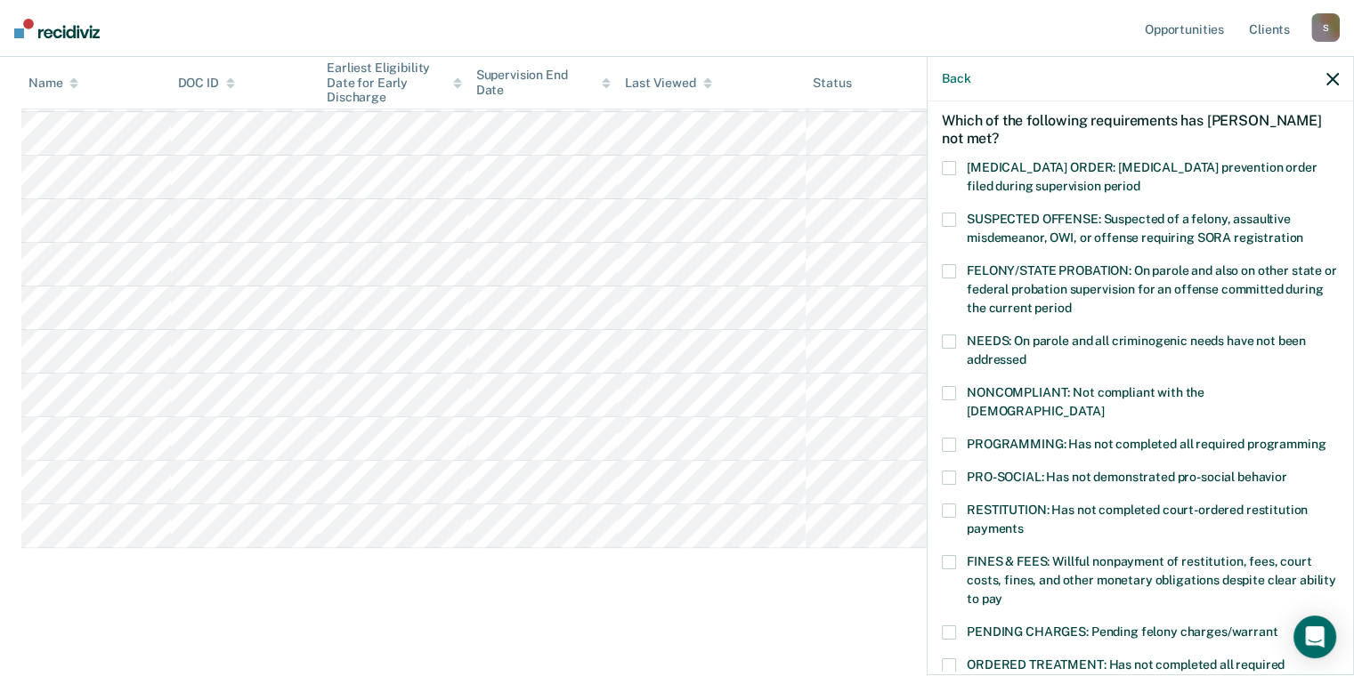
click at [942, 400] on span at bounding box center [949, 393] width 14 height 14
click at [1103, 405] on input "NONCOMPLIANT: Not compliant with the [DEMOGRAPHIC_DATA]" at bounding box center [1103, 405] width 0 height 0
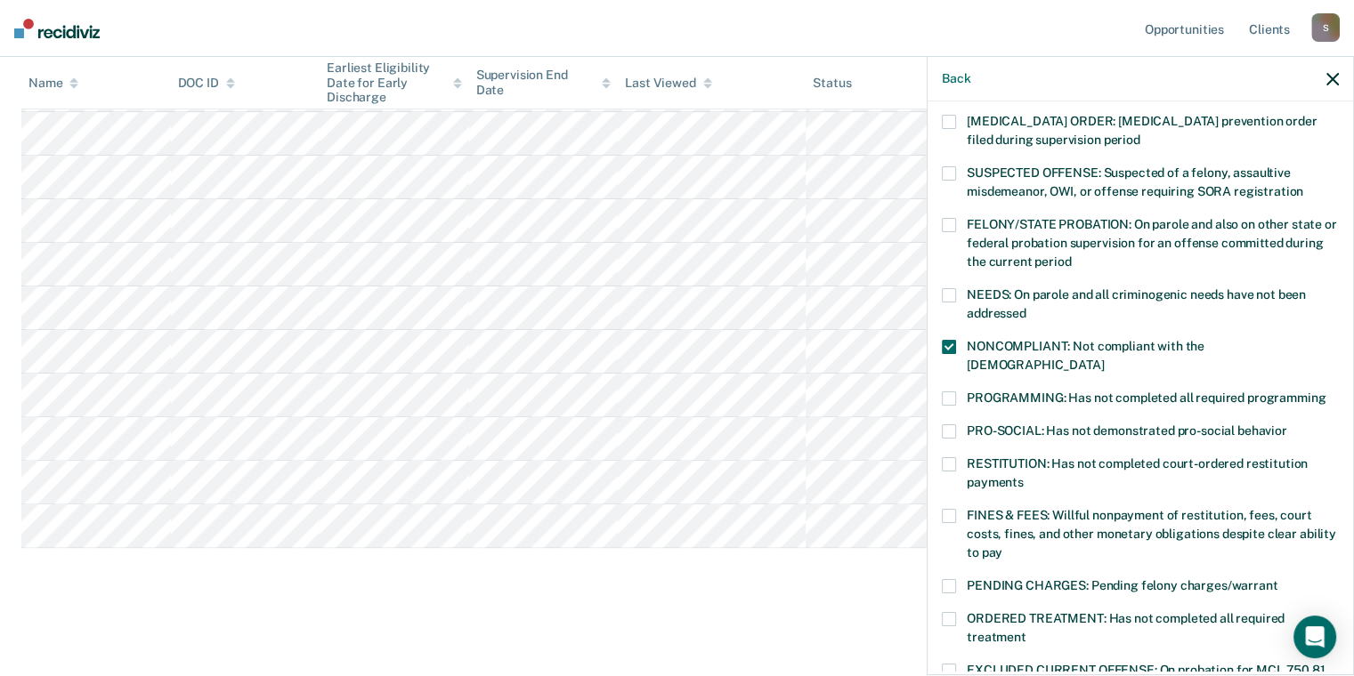
scroll to position [178, 0]
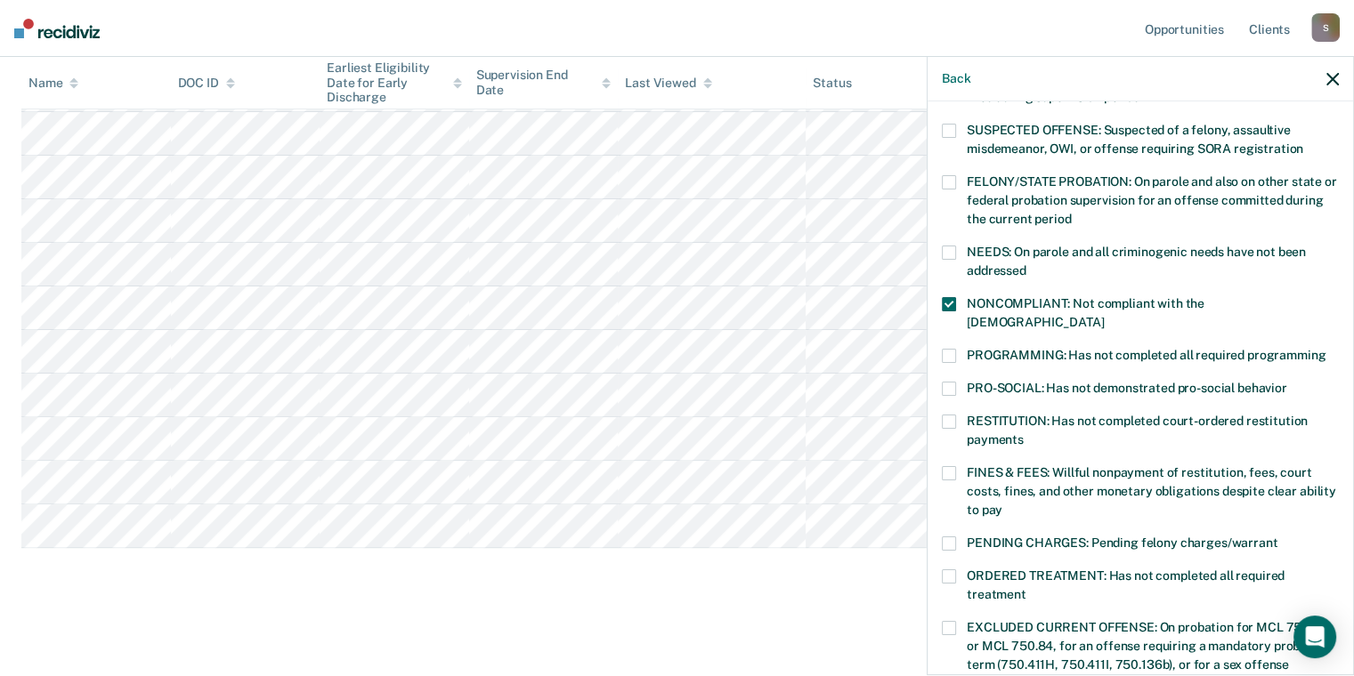
click at [942, 349] on div "NONCOMPLIANT: Not compliant with the [DEMOGRAPHIC_DATA]" at bounding box center [1140, 323] width 397 height 52
click at [942, 368] on label "PROGRAMMING: Has not completed all required programming" at bounding box center [1140, 358] width 397 height 19
click at [1325, 349] on input "PROGRAMMING: Has not completed all required programming" at bounding box center [1325, 349] width 0 height 0
click at [942, 481] on span at bounding box center [949, 473] width 14 height 14
click at [1002, 504] on input "FINES & FEES: Willful nonpayment of restitution, fees, court costs, fines, and …" at bounding box center [1002, 504] width 0 height 0
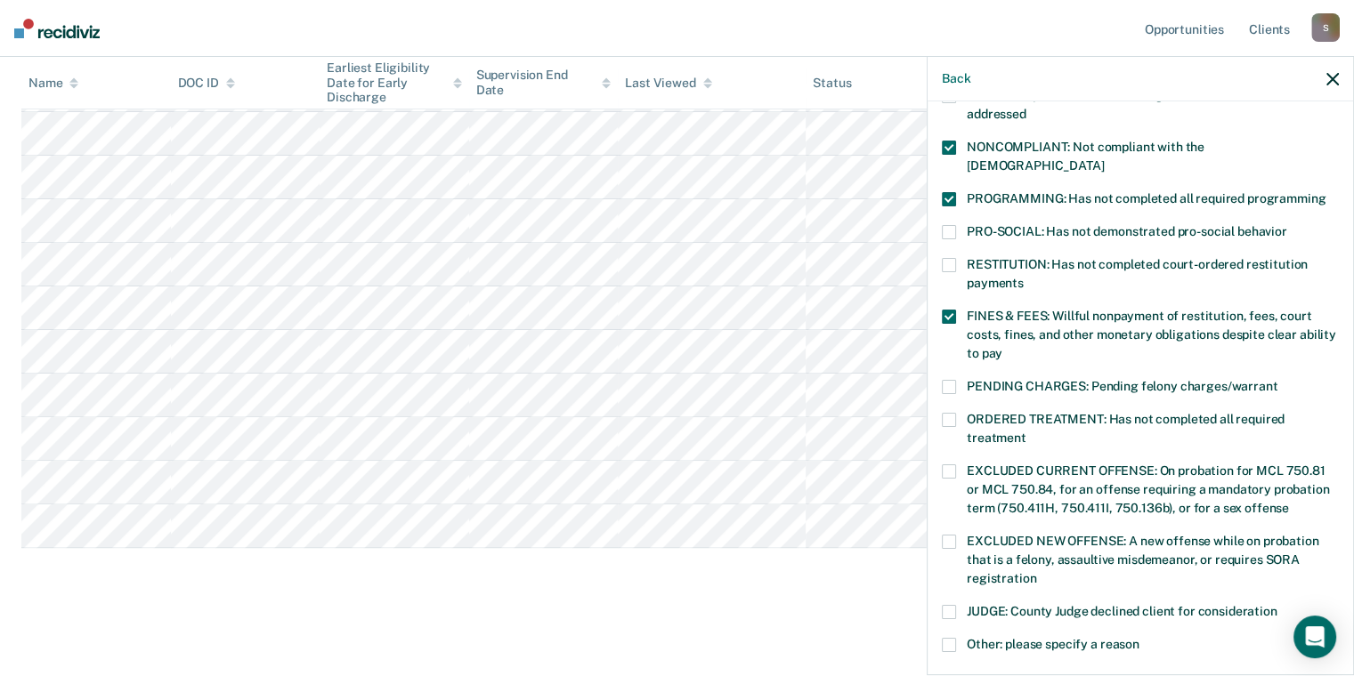
scroll to position [356, 0]
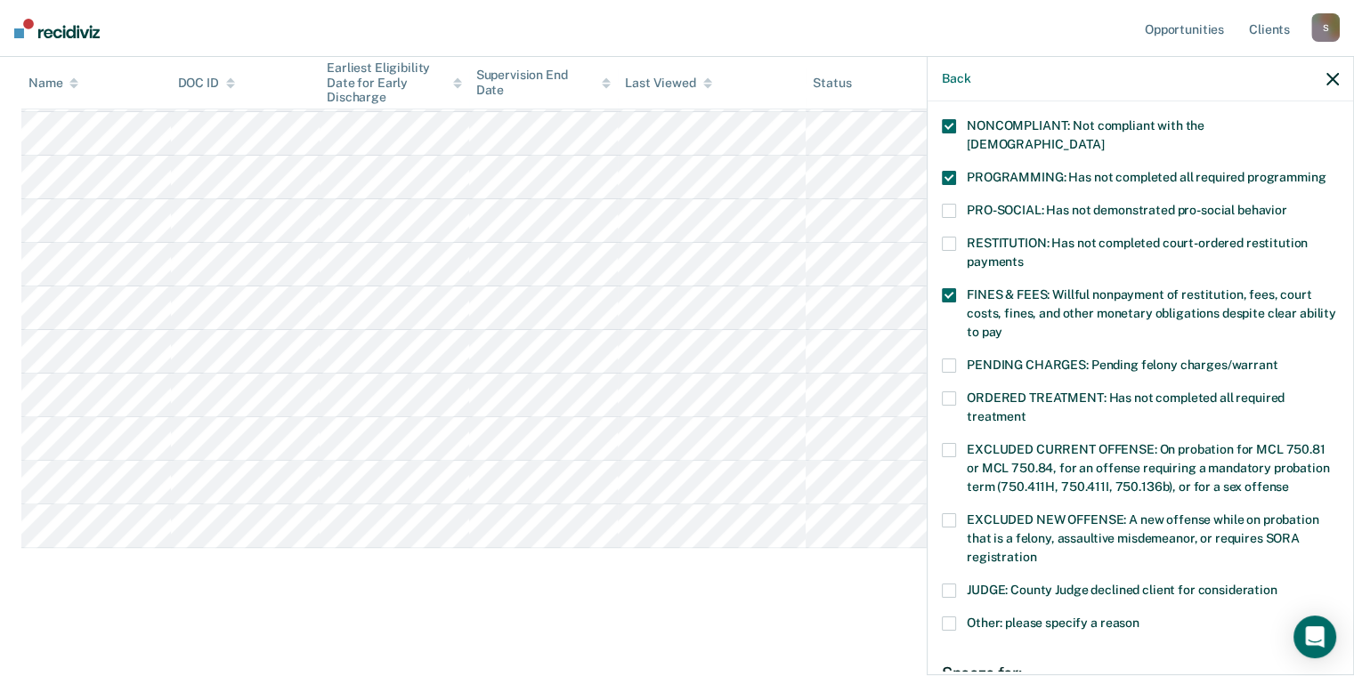
click at [942, 406] on span at bounding box center [949, 399] width 14 height 14
click at [1026, 410] on input "ORDERED TREATMENT: Has not completed all required treatment" at bounding box center [1026, 410] width 0 height 0
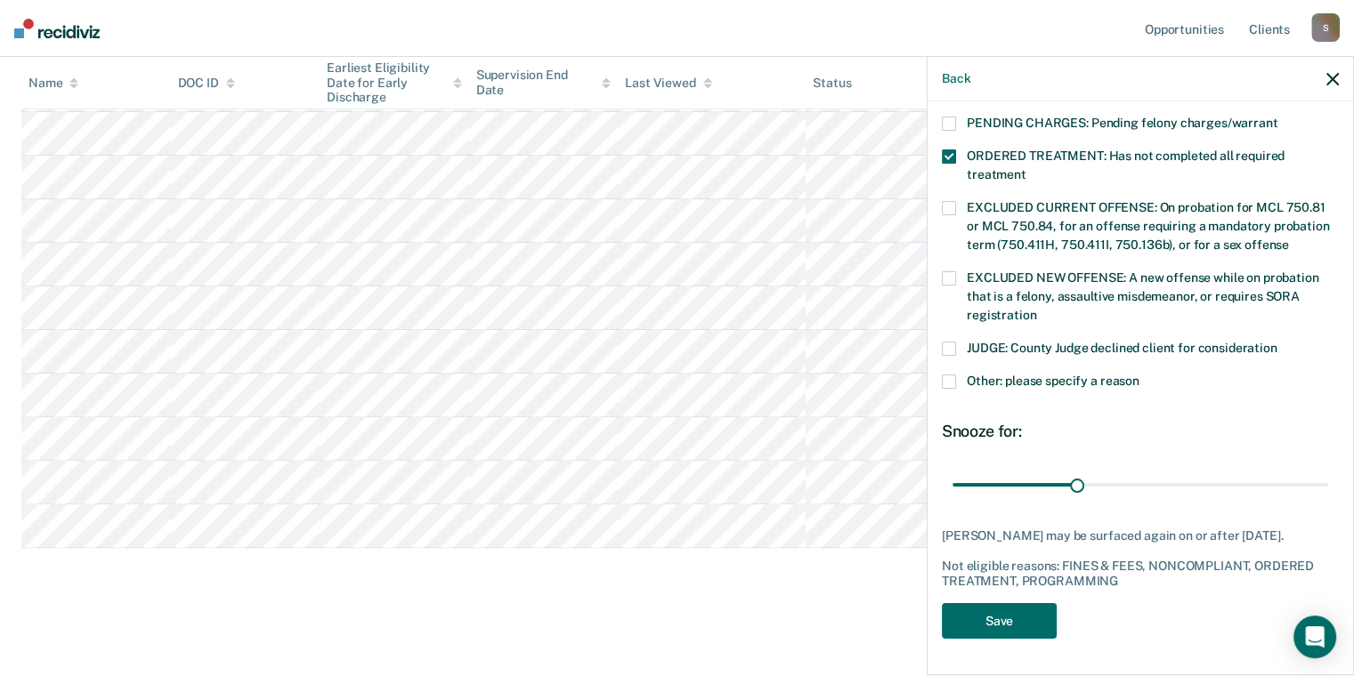
scroll to position [684, 0]
click at [942, 389] on span at bounding box center [949, 382] width 14 height 14
click at [1139, 375] on input "Other: please specify a reason" at bounding box center [1139, 375] width 0 height 0
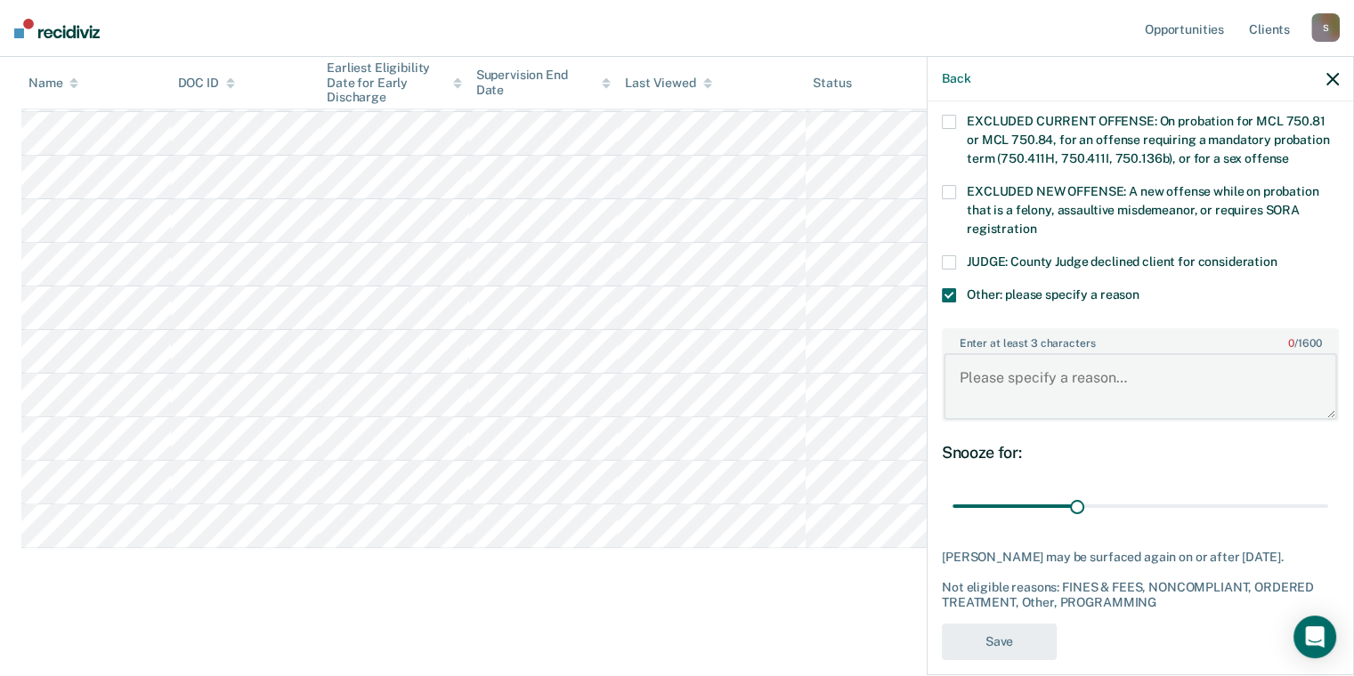
click at [943, 419] on textarea "Enter at least 3 characters 0 / 1600" at bounding box center [1139, 386] width 393 height 66
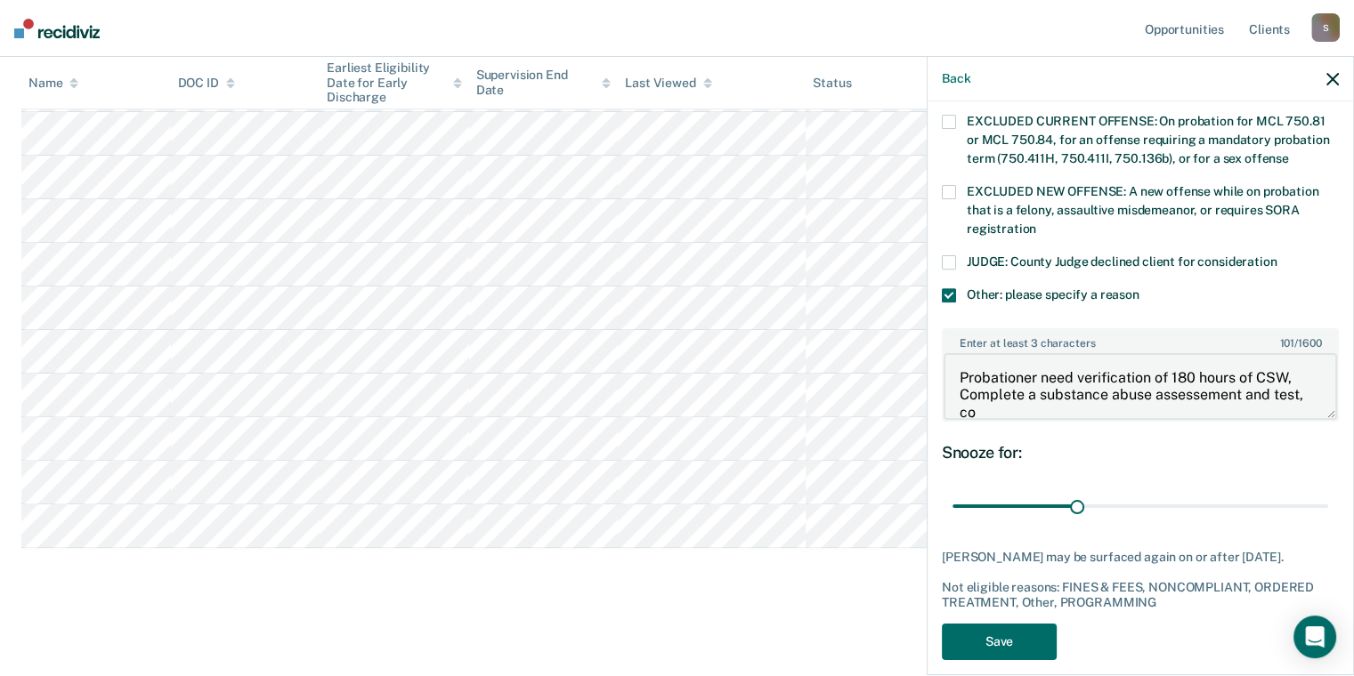
scroll to position [4, 0]
drag, startPoint x: 1071, startPoint y: 552, endPoint x: 1098, endPoint y: 552, distance: 26.7
click at [1071, 419] on textarea "Probationer need verification of 180 hours of CSW, Complete a substance abuse a…" at bounding box center [1139, 386] width 393 height 66
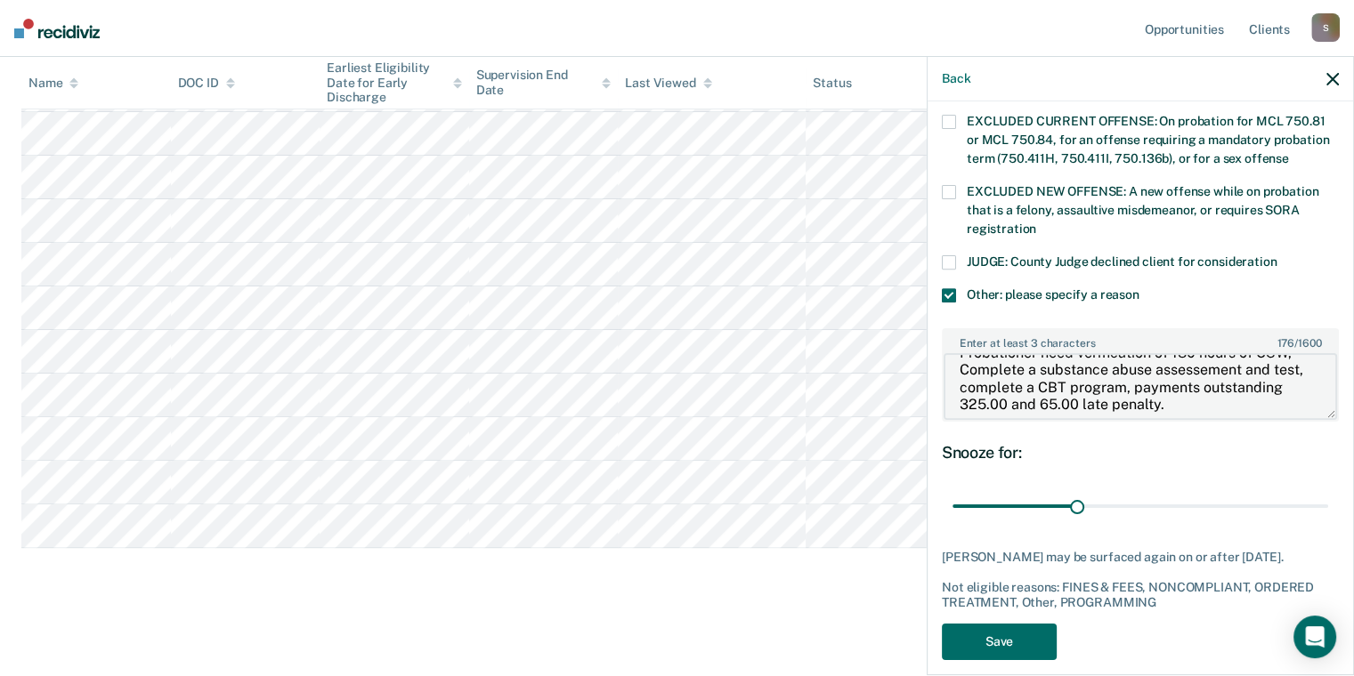
click at [1112, 419] on textarea "Probationer need verification of 180 hours of CSW, Complete a substance abuse a…" at bounding box center [1139, 386] width 393 height 66
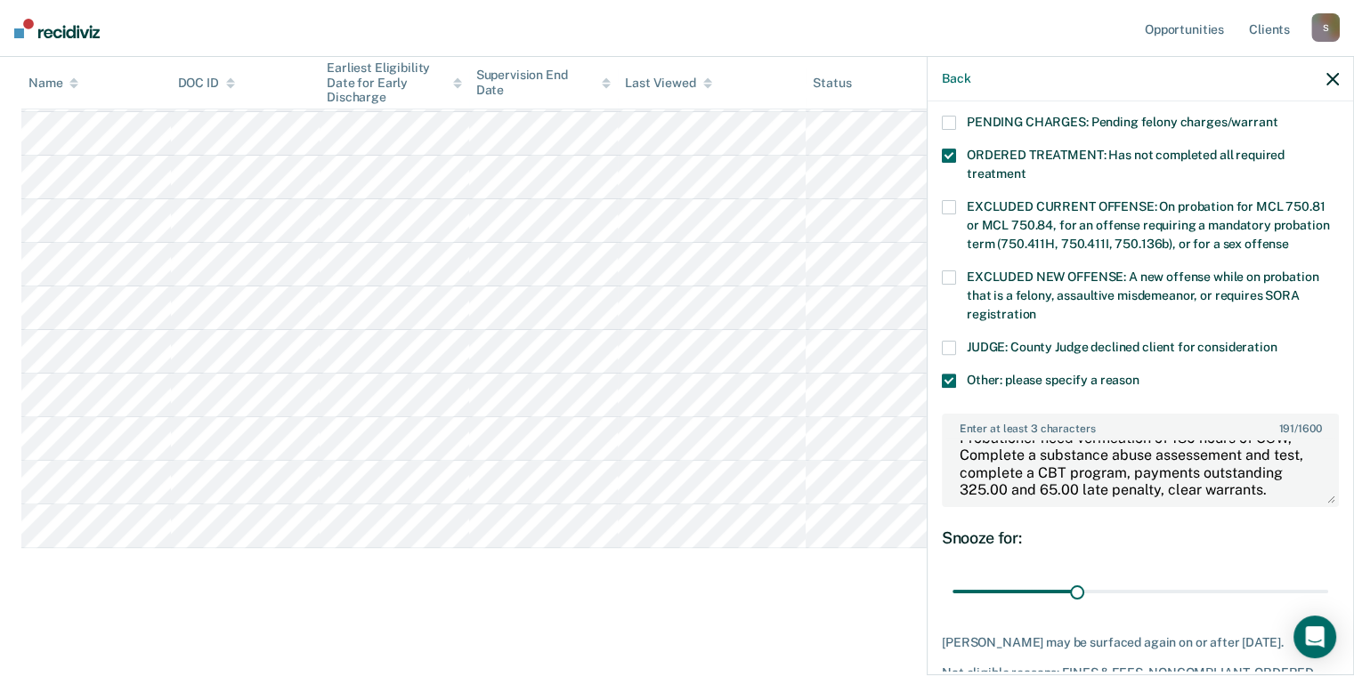
scroll to position [595, 0]
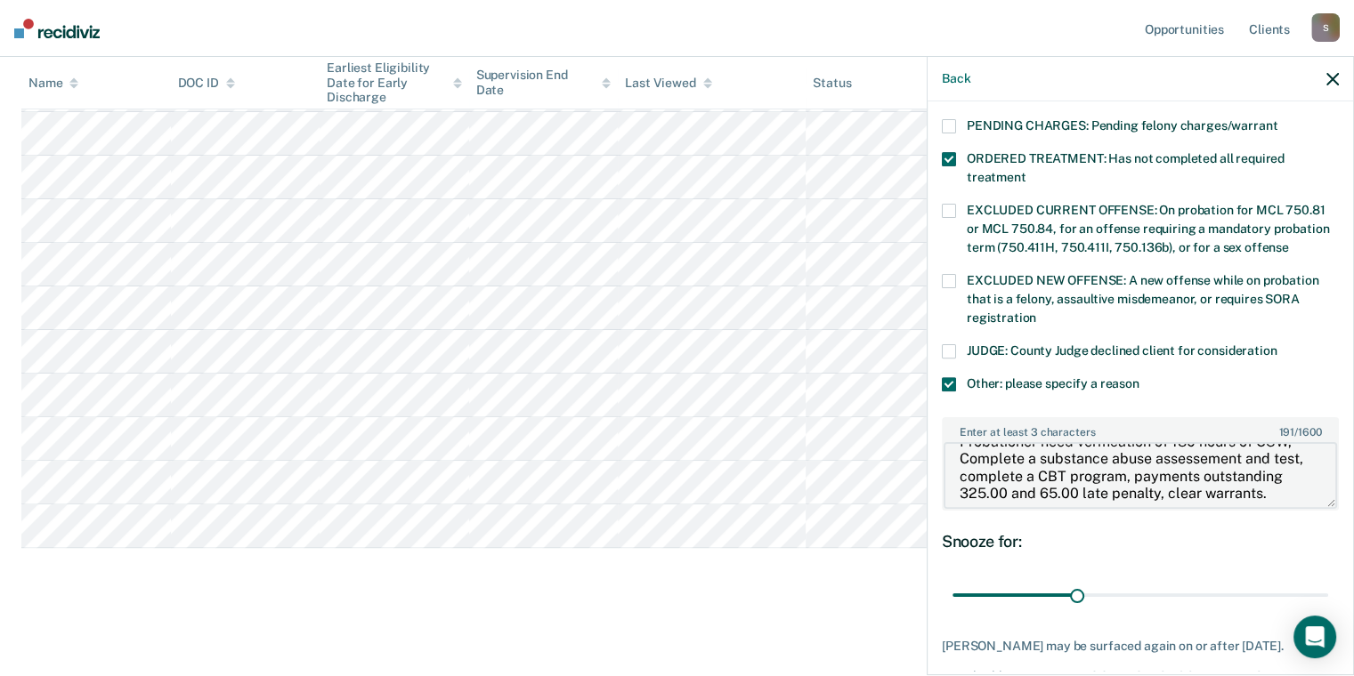
click at [943, 508] on textarea "Probationer need verification of 180 hours of CSW, Complete a substance abuse a…" at bounding box center [1139, 475] width 393 height 66
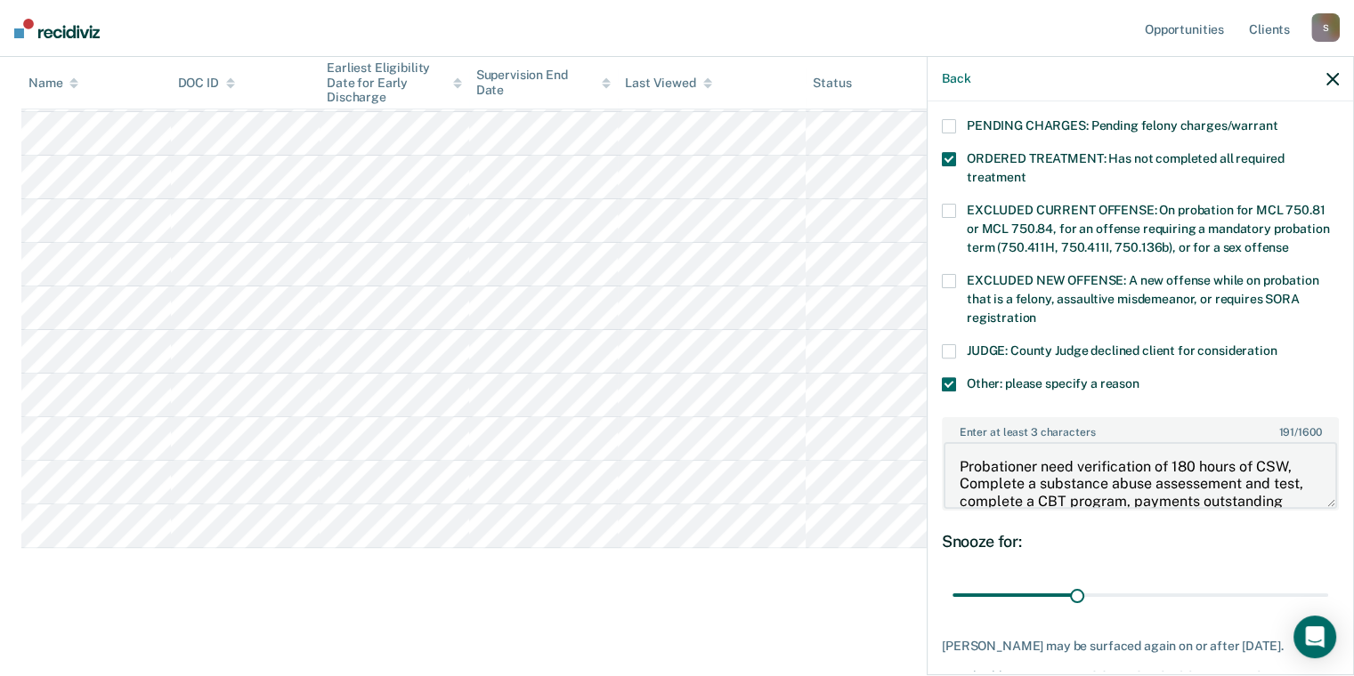
click at [1096, 508] on textarea "Probationer need verification of 180 hours of CSW, Complete a substance abuse a…" at bounding box center [1139, 475] width 393 height 66
click at [1147, 508] on textarea "Probationer need verification of 180 hours of CSW, Complete a substance abuse t…" at bounding box center [1139, 475] width 393 height 66
click at [1139, 508] on textarea "Probationer need verification of 180 hours of CSW, Complete a substance abuse t…" at bounding box center [1139, 475] width 393 height 66
click at [1006, 508] on textarea "Probationer need verification of 180 hours of CSW, Complete a substance abuse t…" at bounding box center [1139, 475] width 393 height 66
click at [1000, 508] on textarea "Probationer need verification of 180 hours of CSW, Complete a substance abuse t…" at bounding box center [1139, 475] width 393 height 66
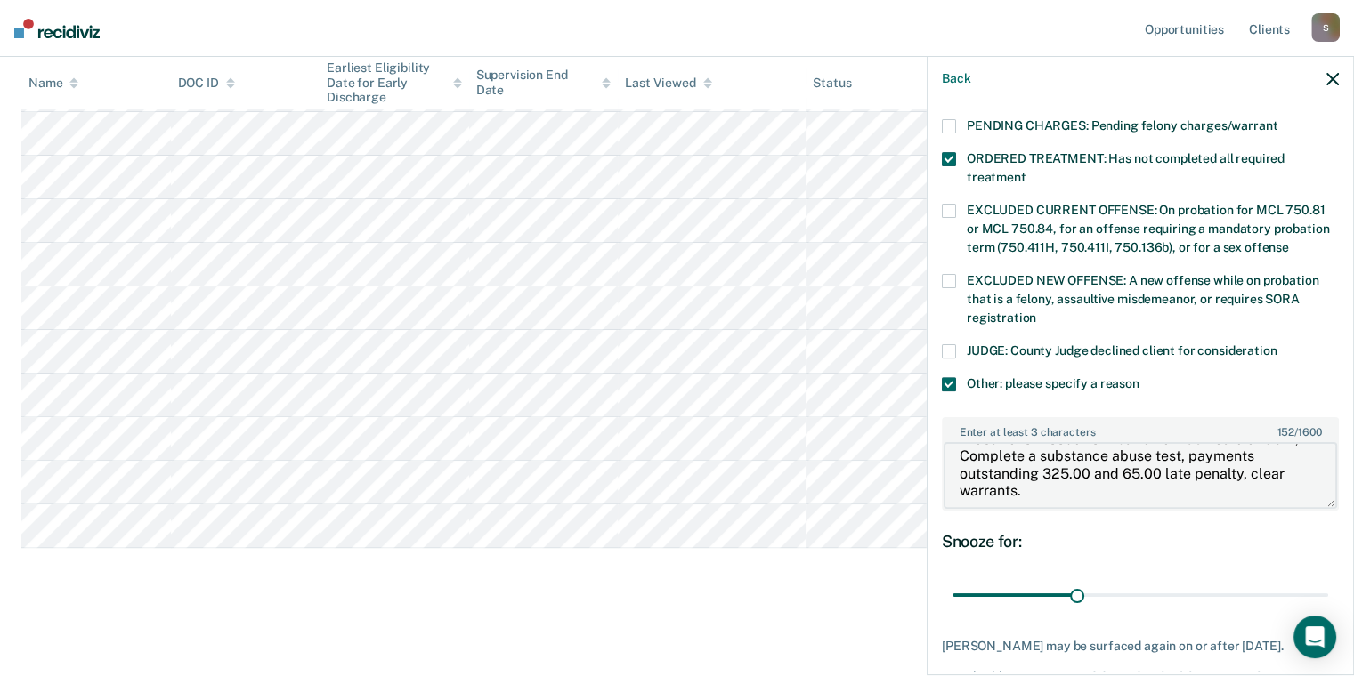
scroll to position [43, 0]
click at [947, 508] on textarea "Probationer needs verification of 180 hours of CSW, Complete a substance abuse …" at bounding box center [1139, 475] width 393 height 66
click at [1120, 508] on textarea "Probationer needs verification of 180 hours of CSW, Complete substance abuse te…" at bounding box center [1139, 475] width 393 height 66
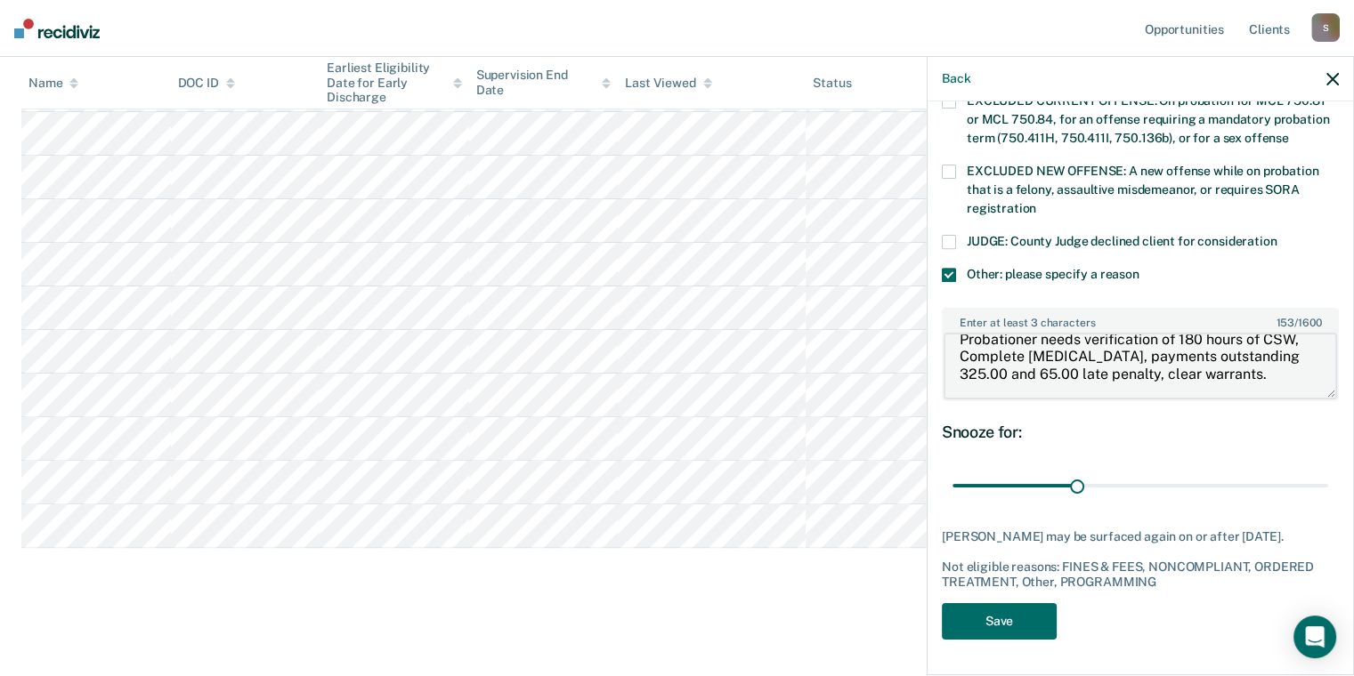
scroll to position [904, 0]
type textarea "Probationer needs verification of 180 hours of CSW, Complete [MEDICAL_DATA], pa…"
click at [942, 609] on button "Save" at bounding box center [999, 621] width 115 height 36
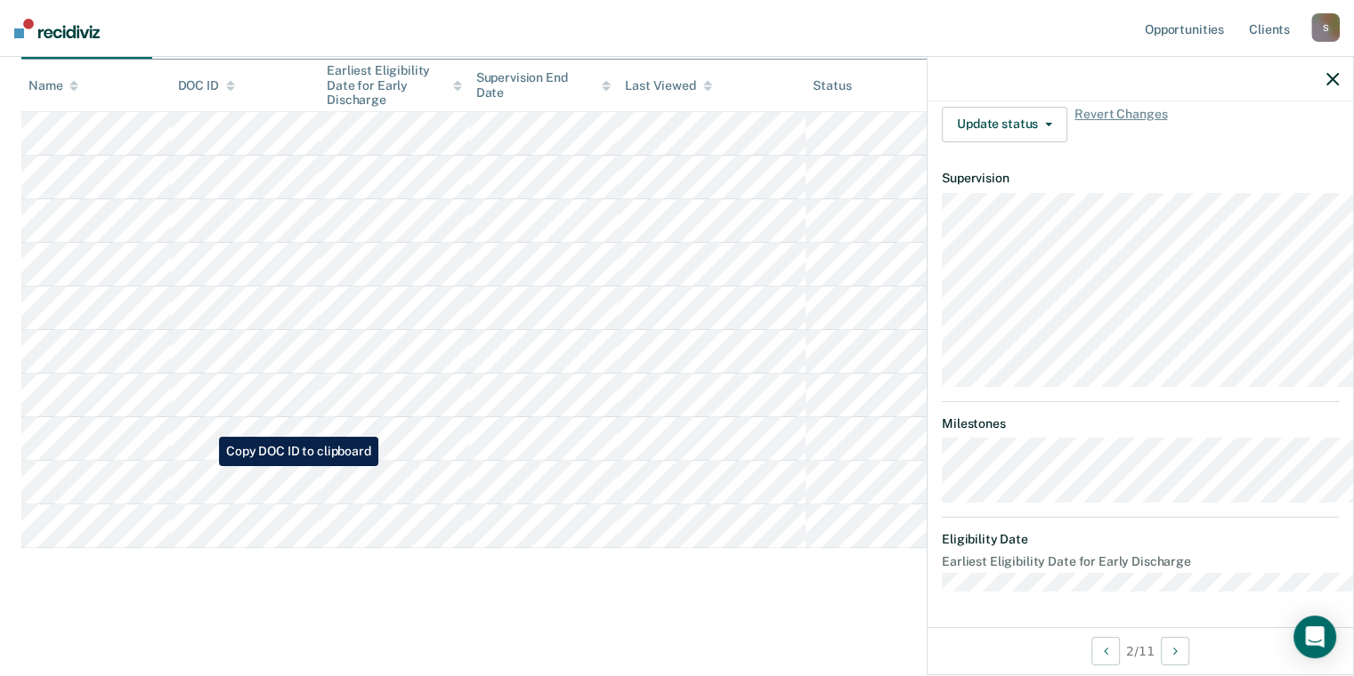
scroll to position [524, 0]
click at [1329, 85] on icon "button" at bounding box center [1332, 79] width 12 height 12
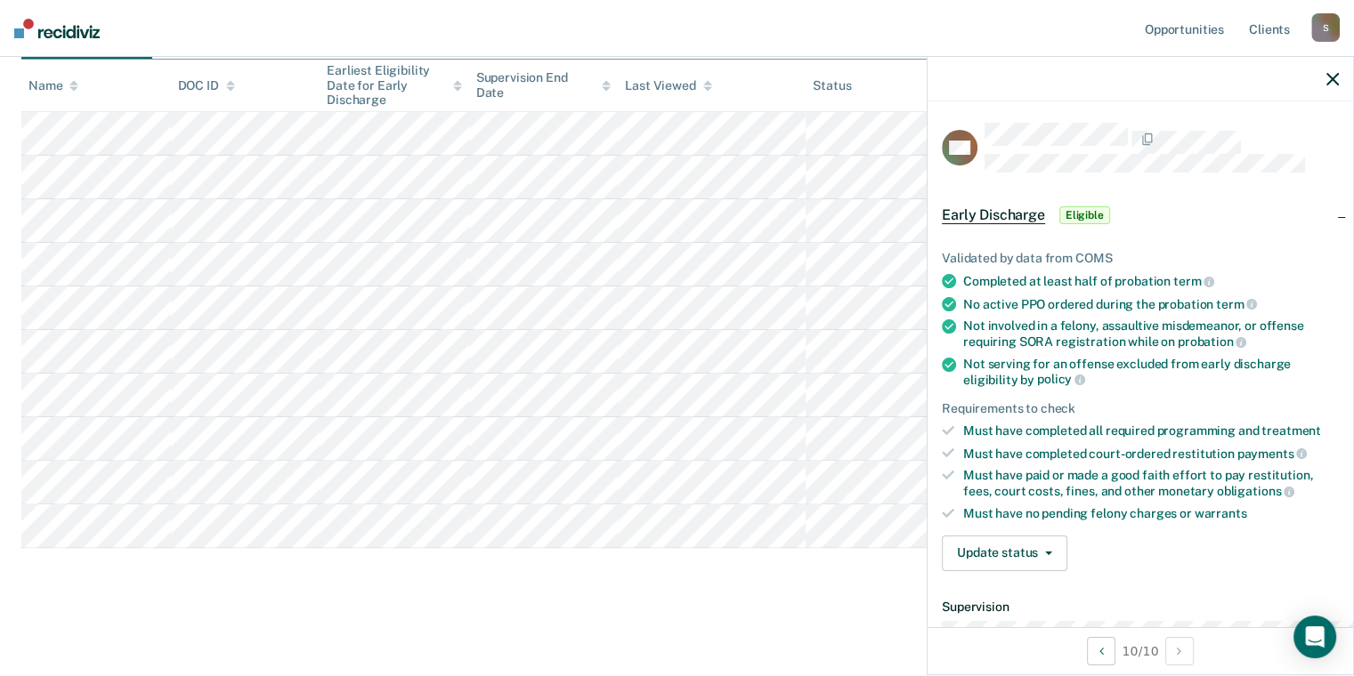
scroll to position [356, 0]
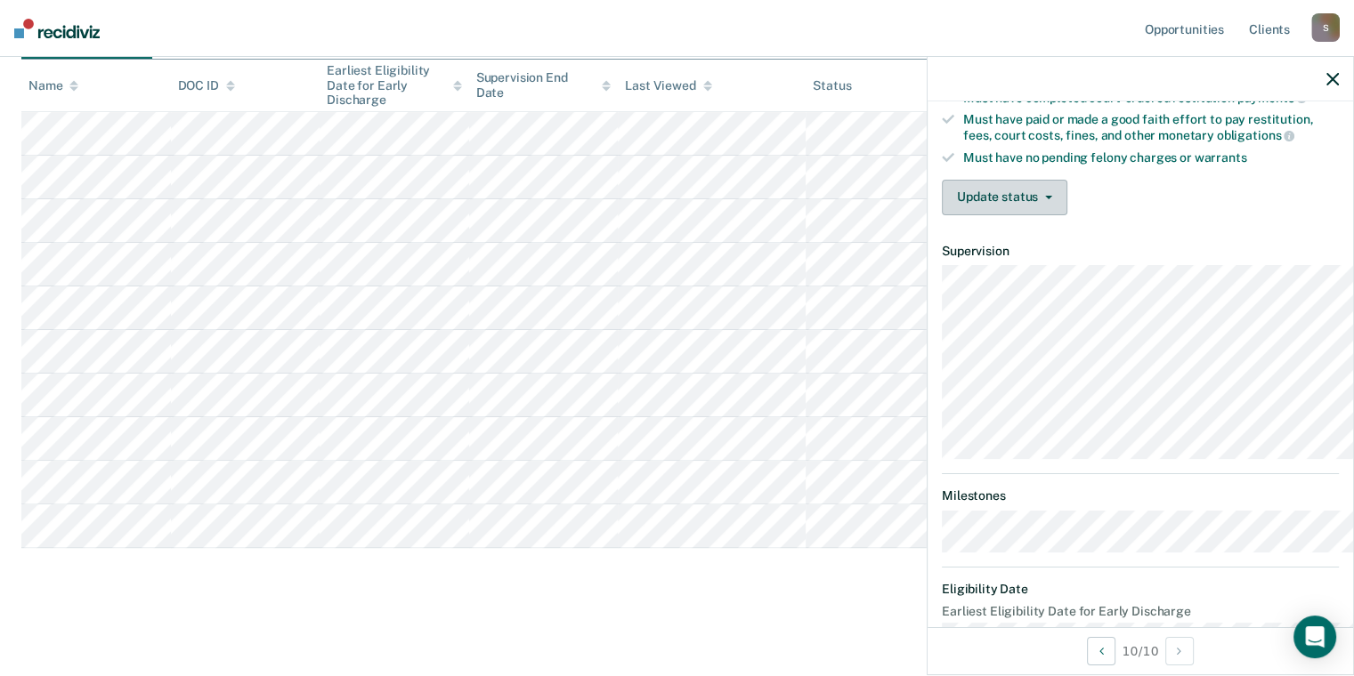
click at [942, 215] on button "Update status" at bounding box center [1004, 198] width 125 height 36
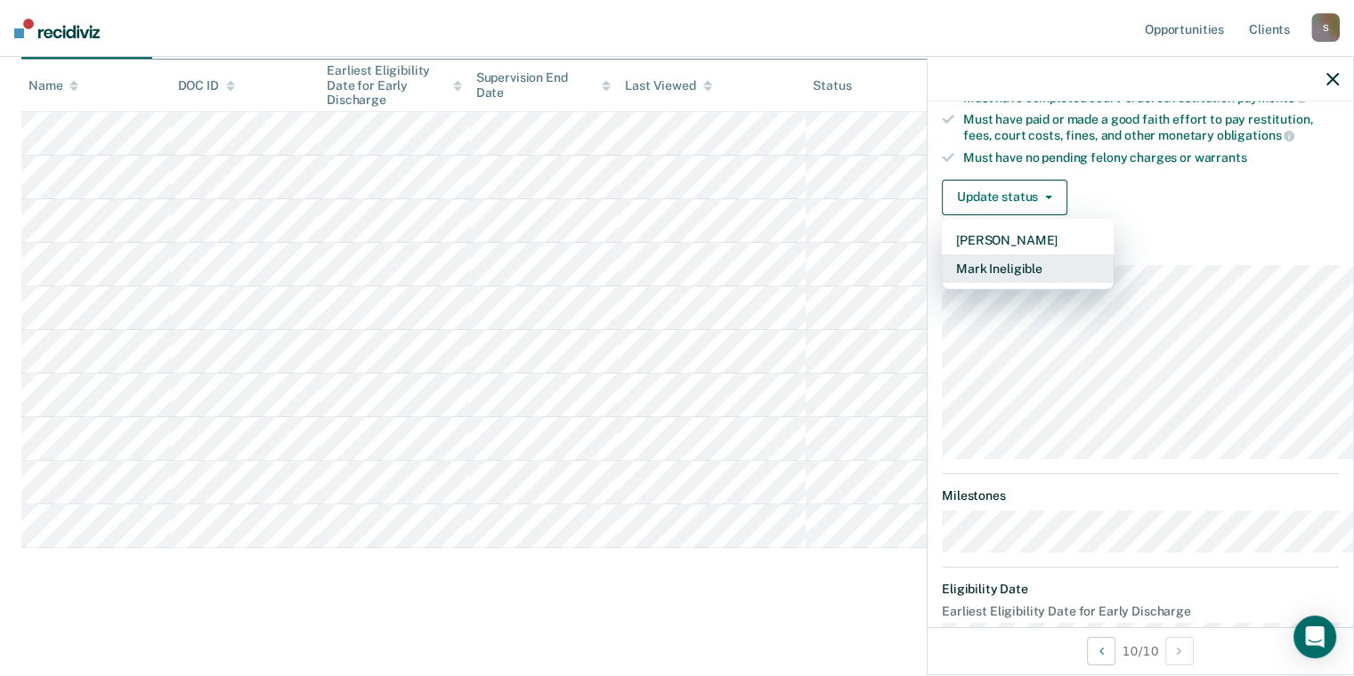
click at [942, 283] on button "Mark Ineligible" at bounding box center [1028, 269] width 172 height 28
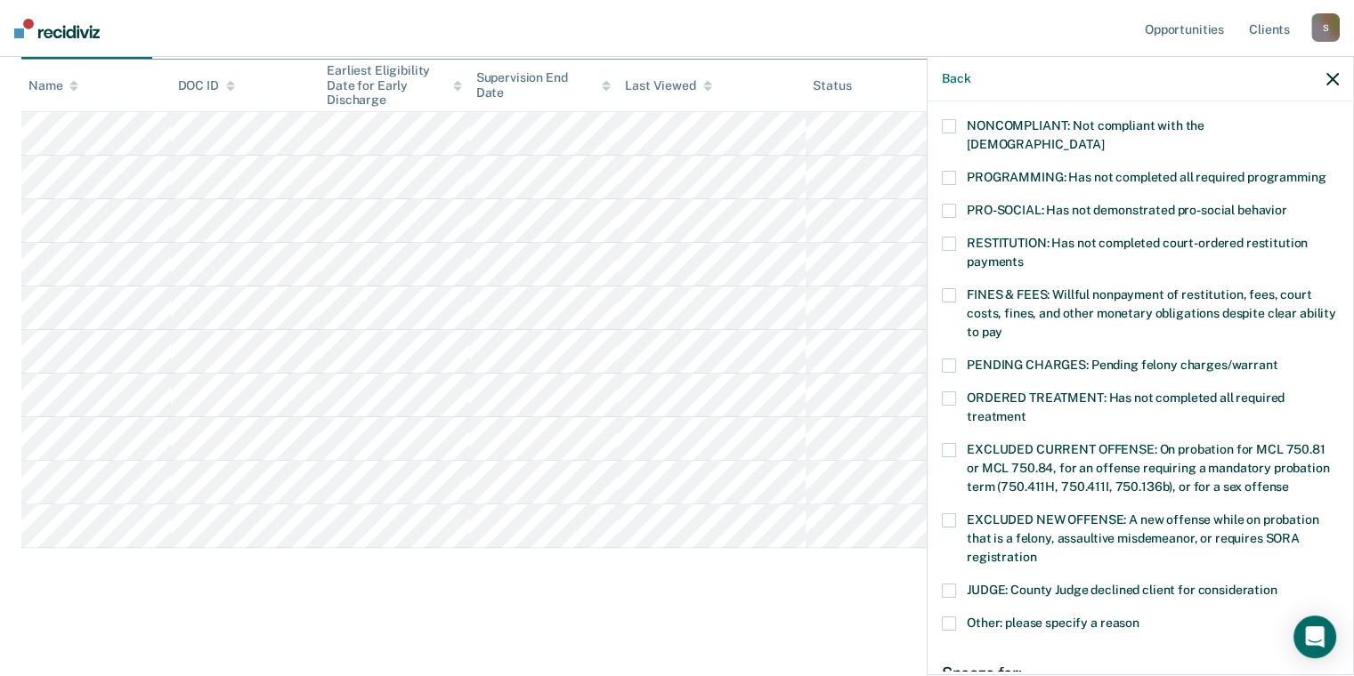
click at [942, 373] on span at bounding box center [949, 366] width 14 height 14
click at [1277, 359] on input "PENDING CHARGES: Pending felony charges/warrant" at bounding box center [1277, 359] width 0 height 0
